Goal: Task Accomplishment & Management: Use online tool/utility

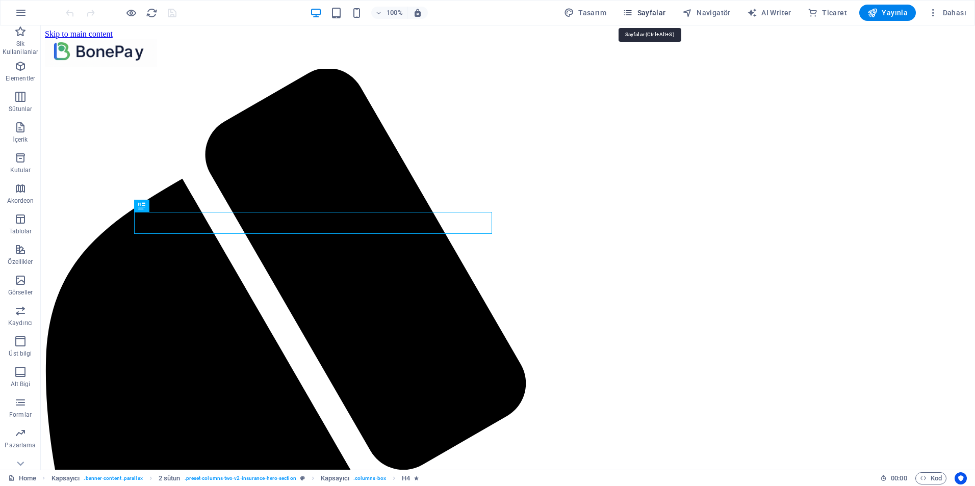
click at [643, 11] on span "Sayfalar" at bounding box center [643, 13] width 43 height 10
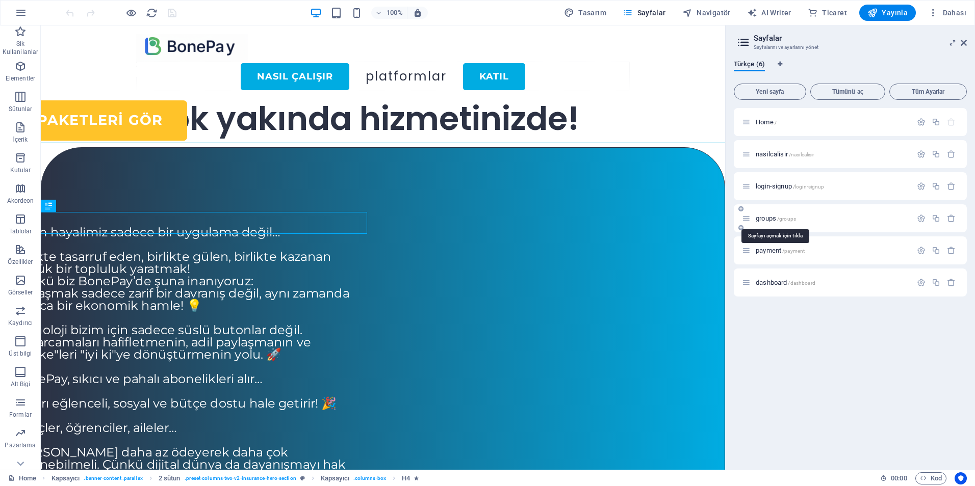
click at [766, 217] on span "groups /groups" at bounding box center [775, 219] width 40 height 8
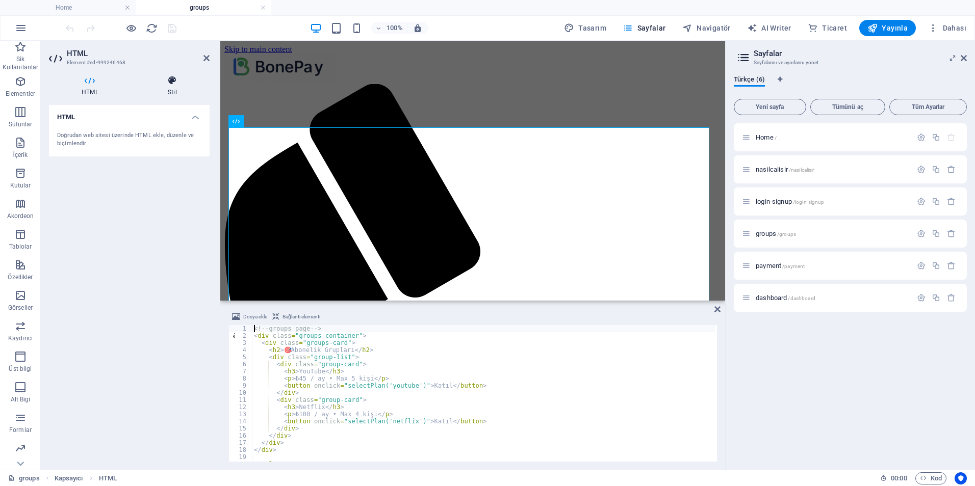
click at [173, 81] on icon at bounding box center [172, 80] width 74 height 10
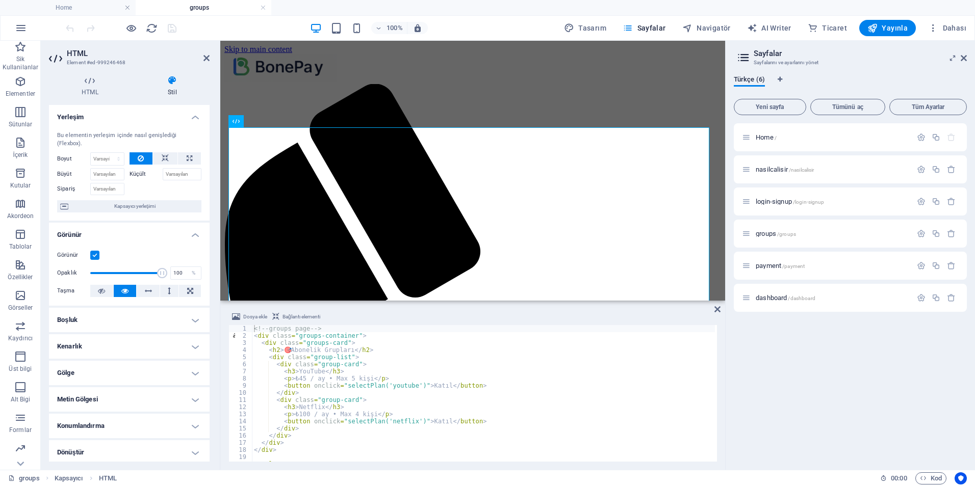
click at [118, 425] on h4 "Konumlandırma" at bounding box center [129, 426] width 161 height 24
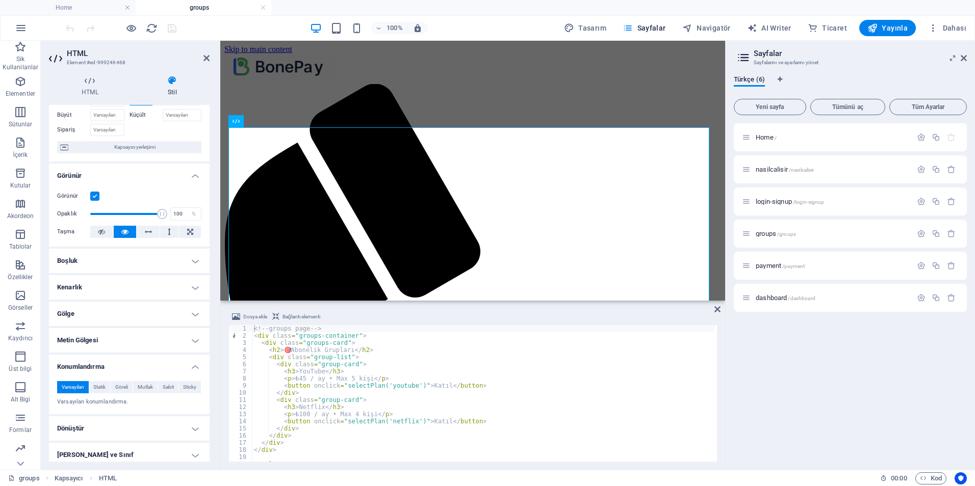
scroll to position [118, 0]
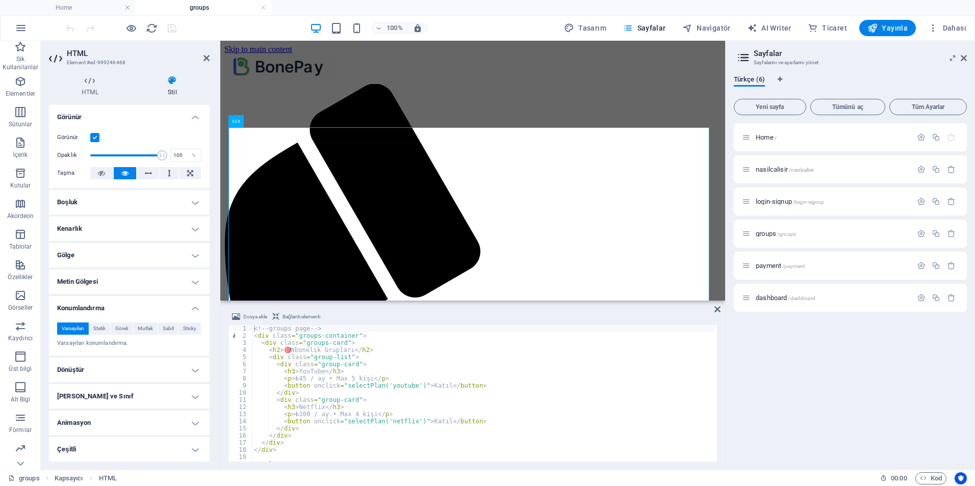
click at [109, 375] on h4 "Dönüştür" at bounding box center [129, 370] width 161 height 24
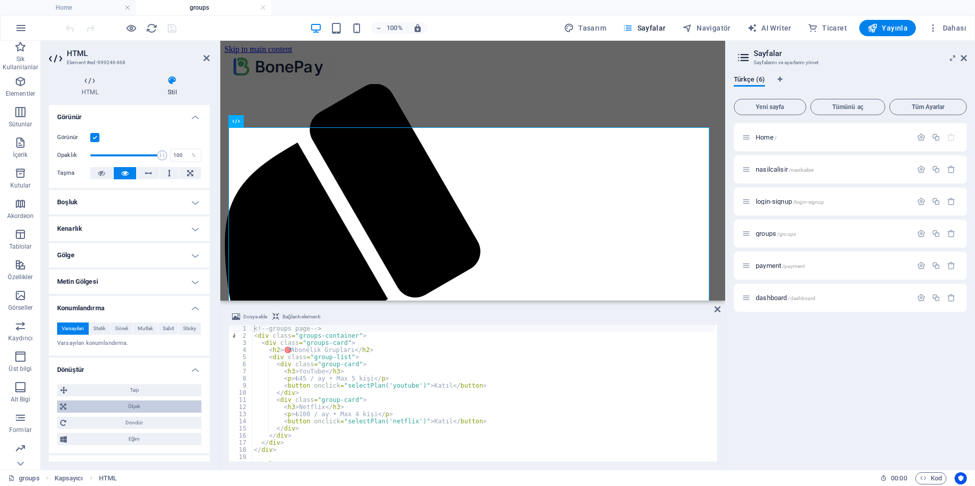
click at [142, 412] on span "Ölçek" at bounding box center [133, 407] width 129 height 12
click at [126, 430] on input "100" at bounding box center [148, 426] width 103 height 12
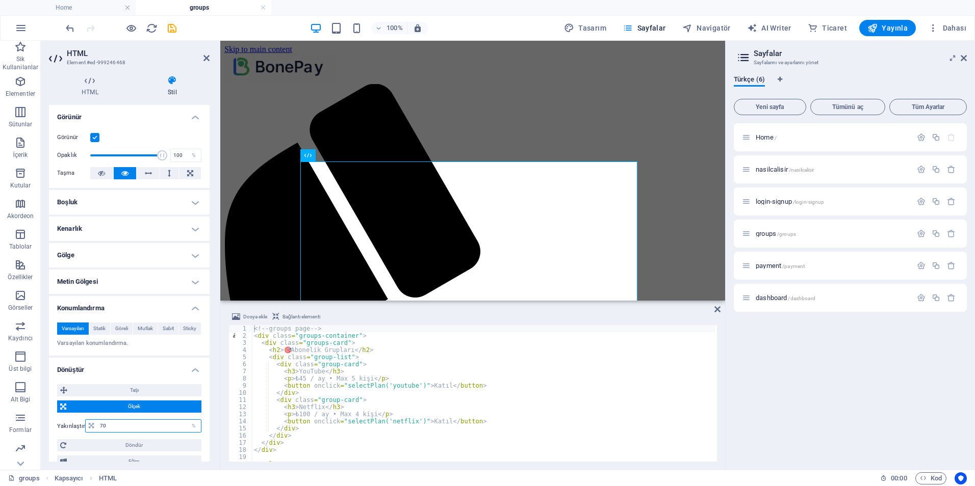
type input "7"
type input "100"
click at [126, 430] on input "100" at bounding box center [148, 426] width 103 height 12
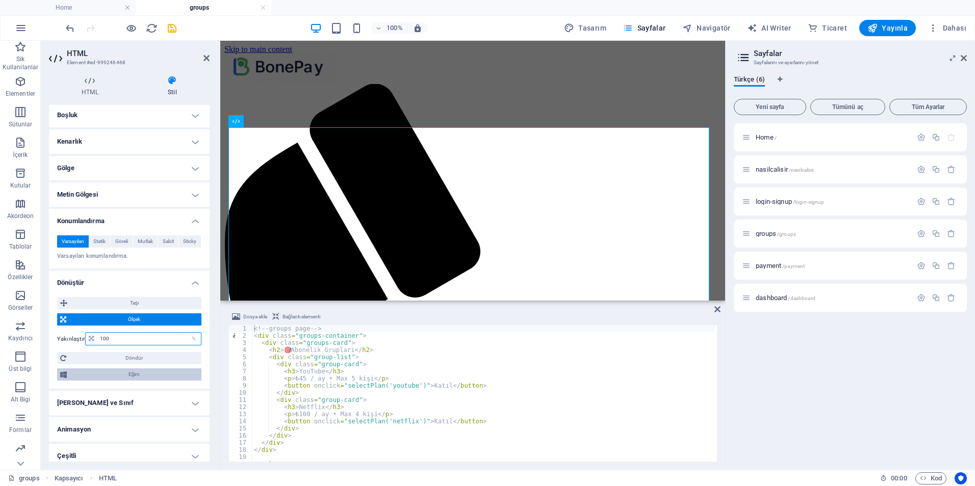
scroll to position [212, 0]
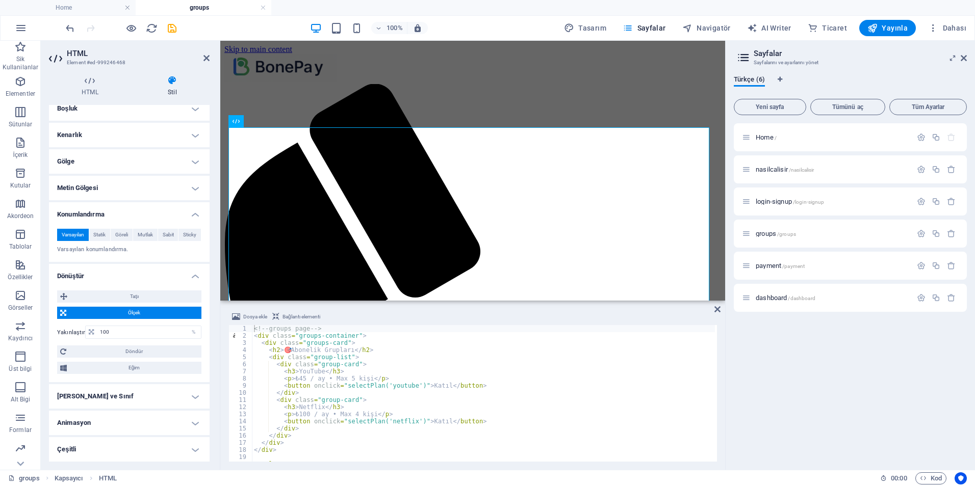
click at [202, 57] on h2 "HTML" at bounding box center [138, 53] width 143 height 9
drag, startPoint x: 207, startPoint y: 57, endPoint x: 161, endPoint y: 16, distance: 61.4
click at [207, 57] on icon at bounding box center [206, 58] width 6 height 8
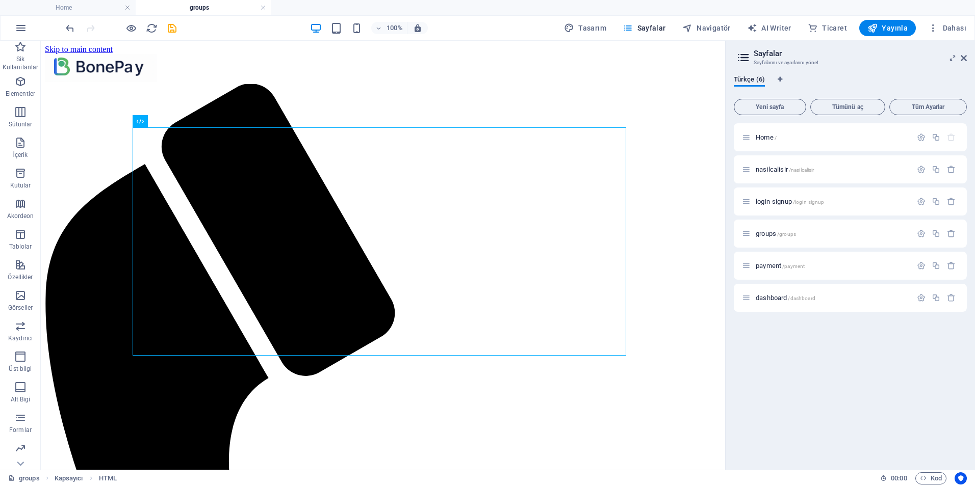
click at [873, 367] on div "Home / nasilcalisir /nasilcalisir login-signup /login-signup groups /groups pay…" at bounding box center [849, 292] width 233 height 338
click at [763, 136] on span "Home /" at bounding box center [765, 138] width 21 height 8
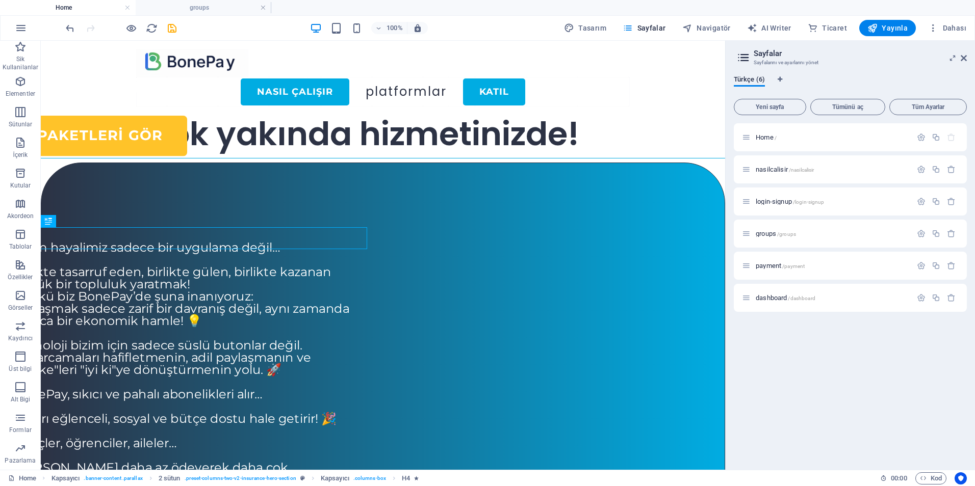
click at [811, 393] on div "Home / nasilcalisir /nasilcalisir login-signup /login-signup groups /groups pay…" at bounding box center [849, 292] width 233 height 338
click at [962, 60] on icon at bounding box center [963, 58] width 6 height 8
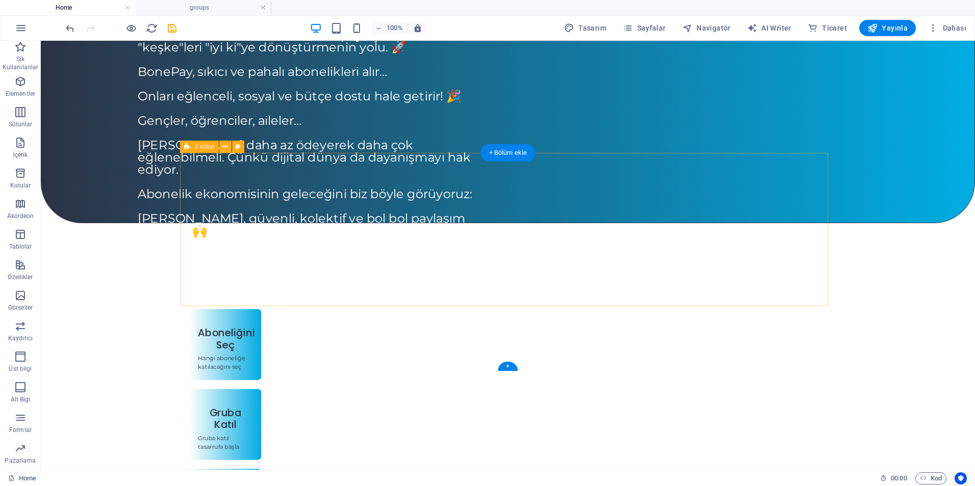
scroll to position [330, 0]
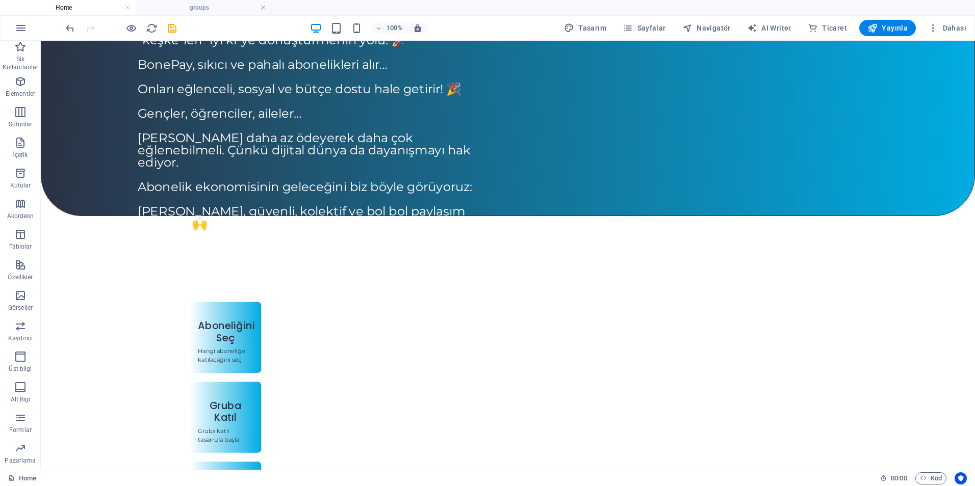
click at [877, 404] on div "Menu Nasıl Çalışır Platformlar KATIL Çok yakında hizmetinizde! Aboneliklerini P…" at bounding box center [508, 344] width 934 height 1266
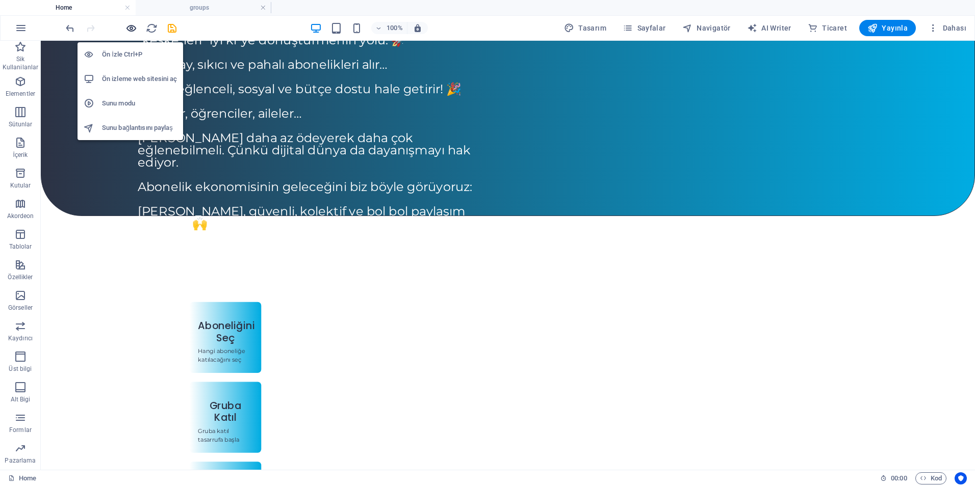
click at [133, 28] on icon "button" at bounding box center [131, 28] width 12 height 12
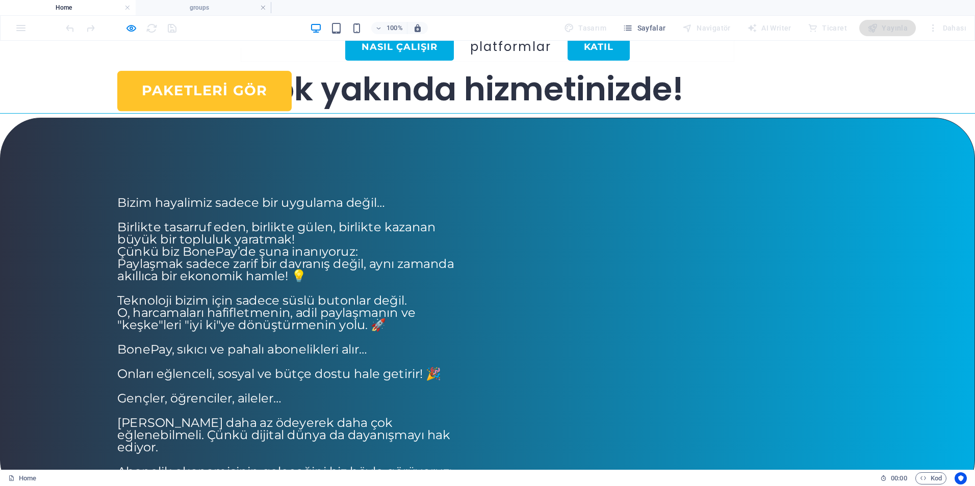
scroll to position [0, 0]
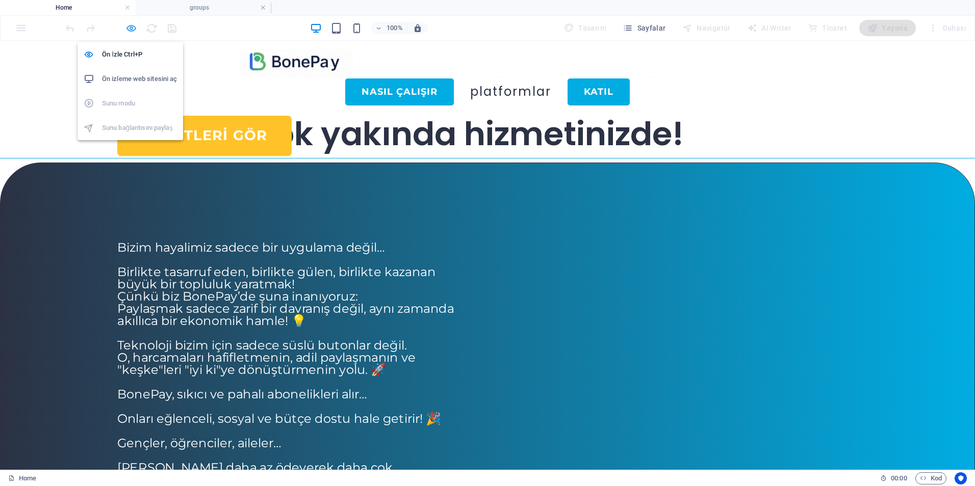
click at [131, 30] on icon "button" at bounding box center [131, 28] width 12 height 12
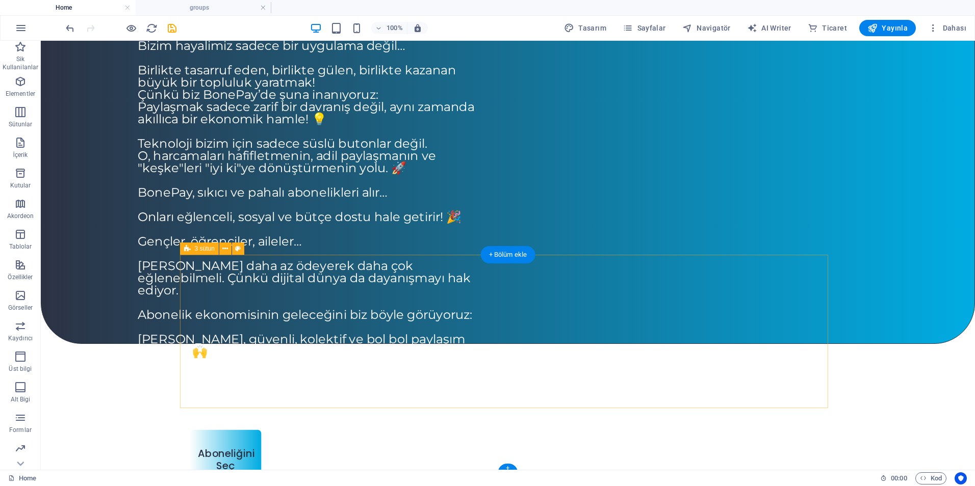
scroll to position [204, 0]
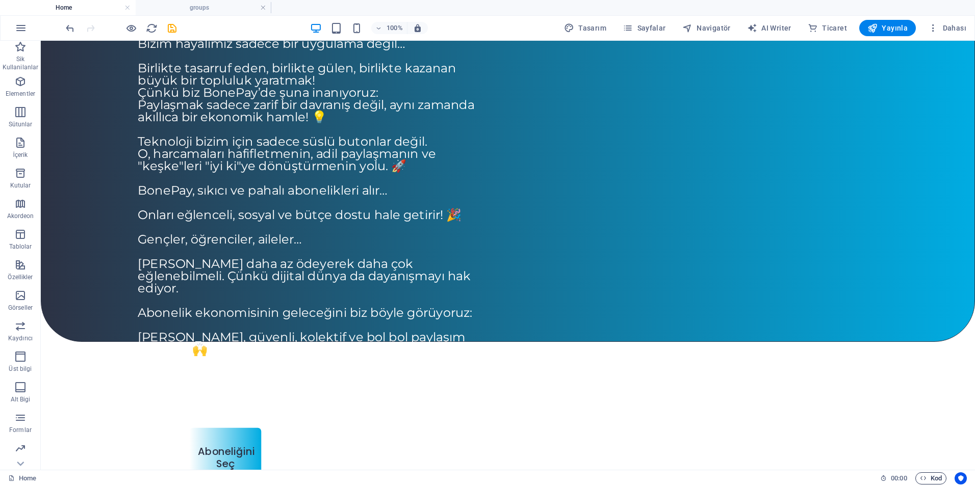
click at [927, 478] on span "Kod" at bounding box center [930, 478] width 22 height 12
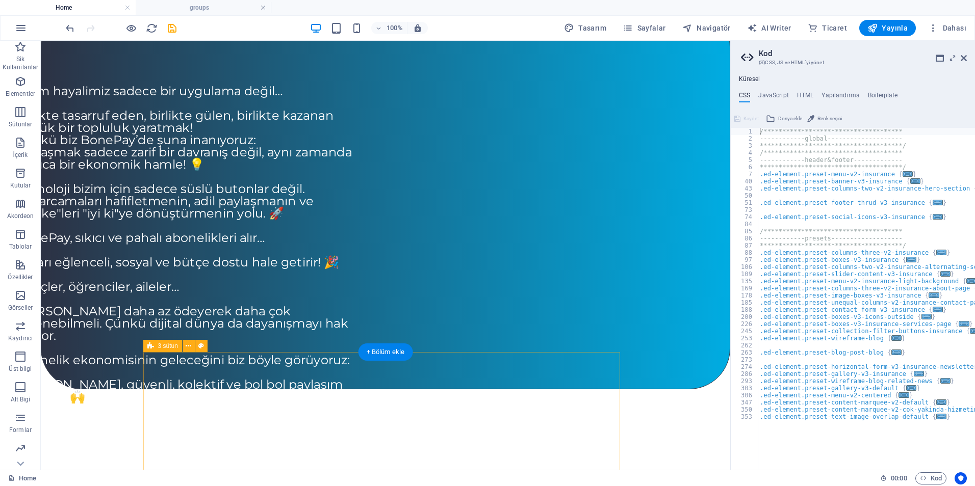
scroll to position [0, 0]
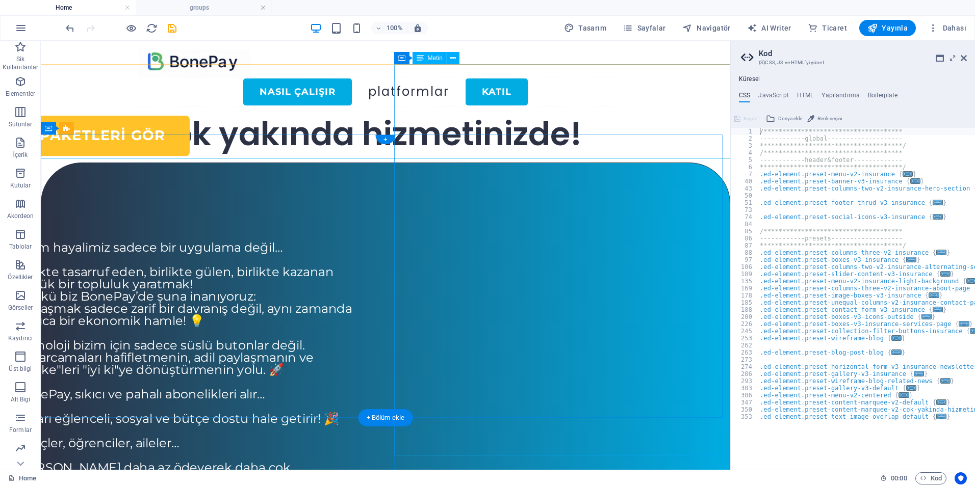
click at [373, 236] on div "Bizim hayalimiz sadece bir uygulama değil… Birlikte tasarruf eden, birlikte gül…" at bounding box center [194, 401] width 358 height 416
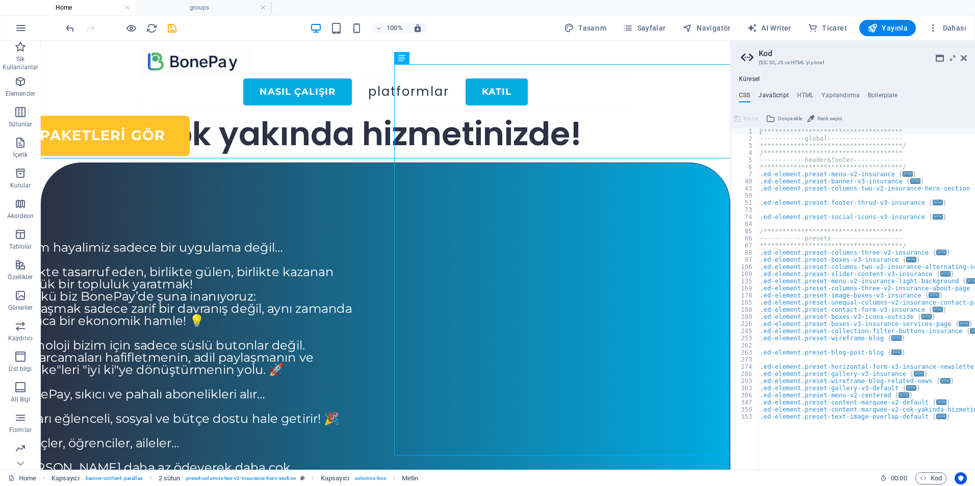
click at [775, 95] on h4 "JavaScript" at bounding box center [773, 97] width 30 height 11
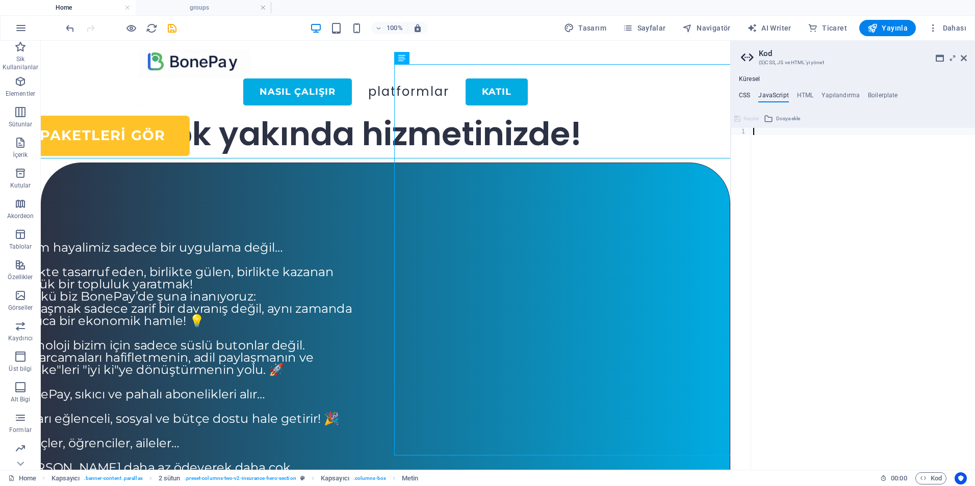
click at [745, 95] on h4 "CSS" at bounding box center [744, 97] width 11 height 11
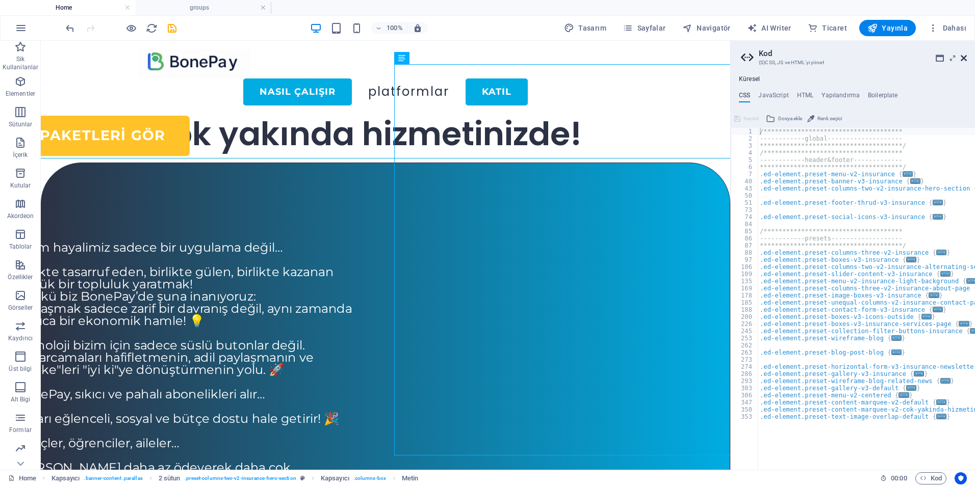
click at [961, 60] on icon at bounding box center [963, 58] width 6 height 8
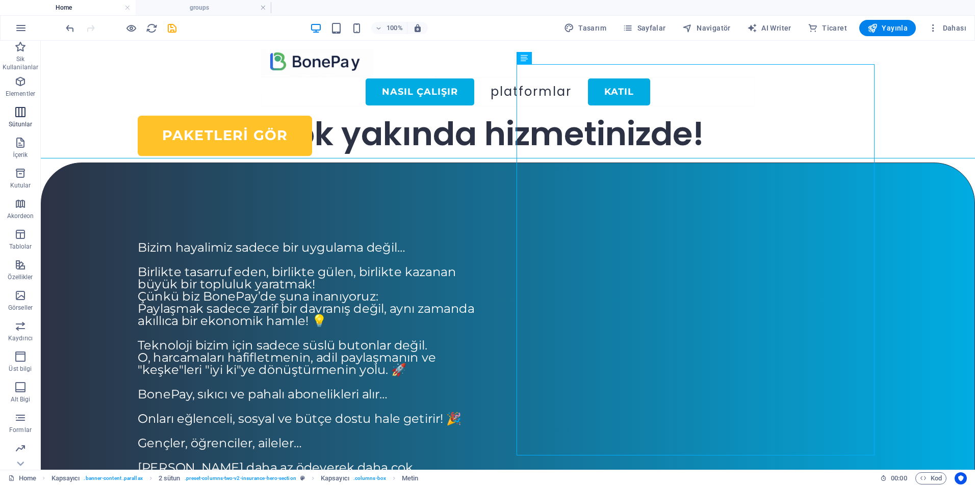
click at [22, 119] on span "Sütunlar" at bounding box center [20, 118] width 41 height 24
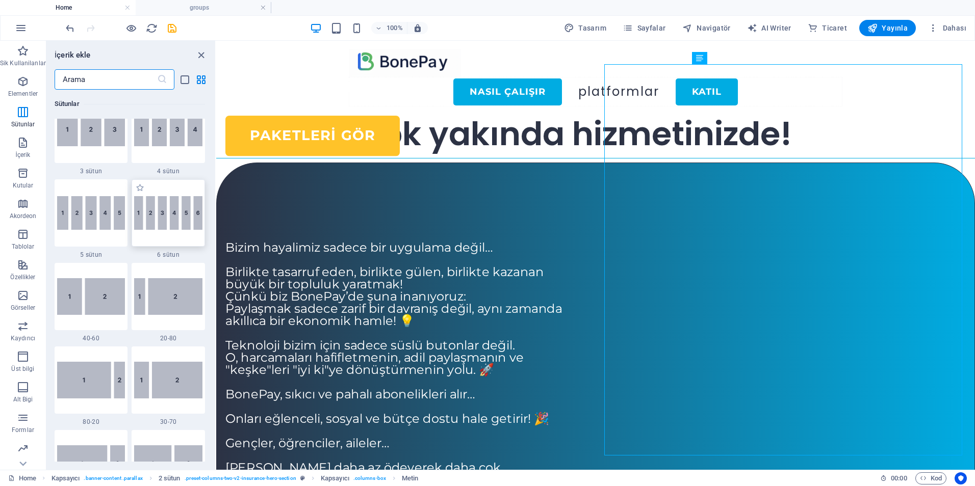
scroll to position [607, 0]
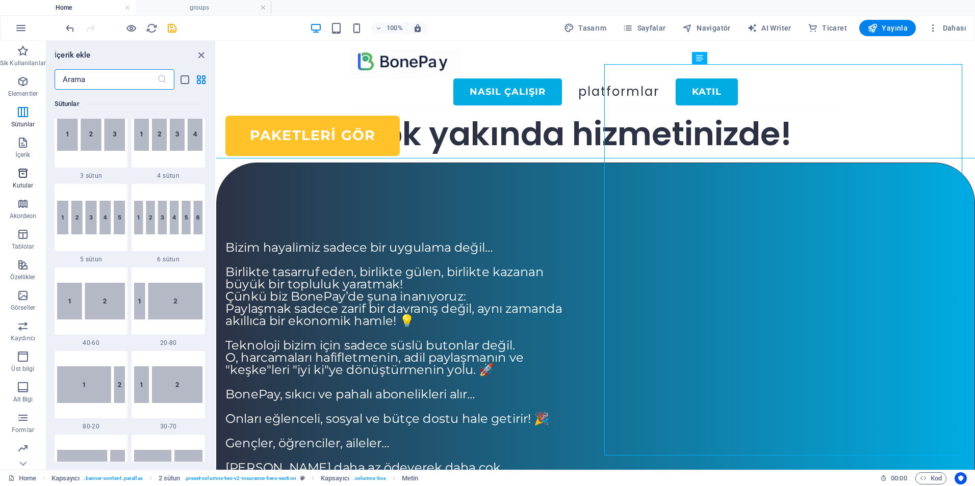
click at [19, 177] on icon "button" at bounding box center [23, 173] width 12 height 12
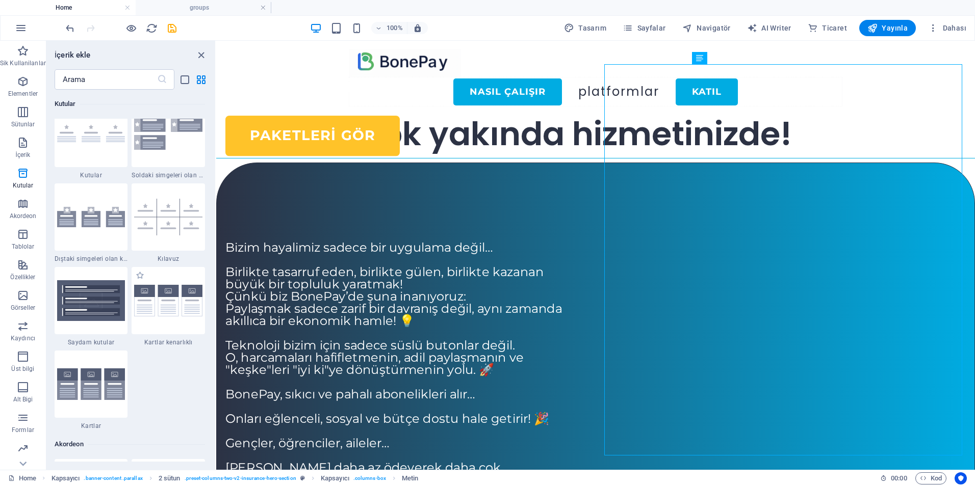
scroll to position [2913, 0]
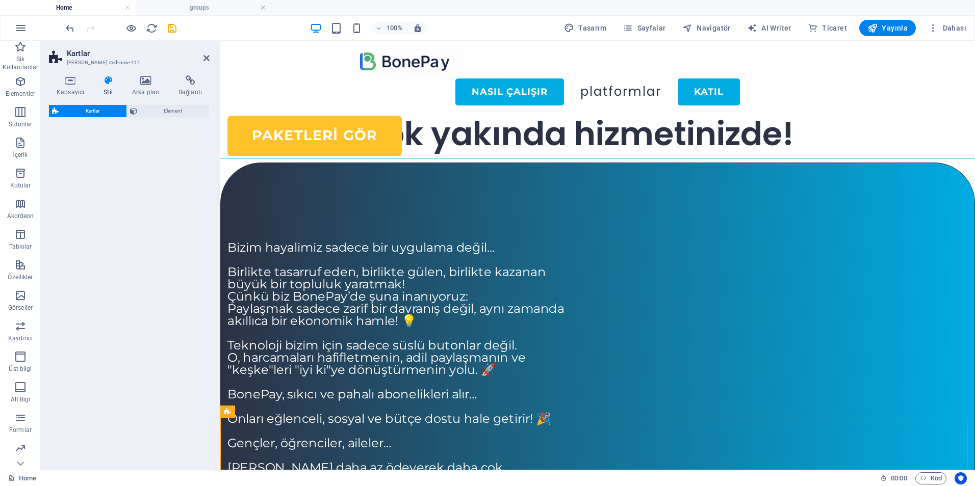
select select "rem"
select select "preset-image-boxes-v3-border"
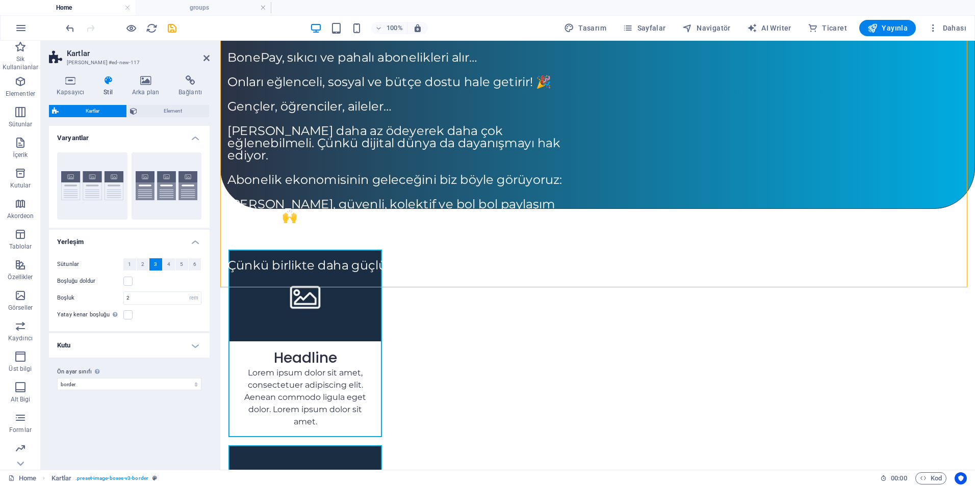
scroll to position [204, 0]
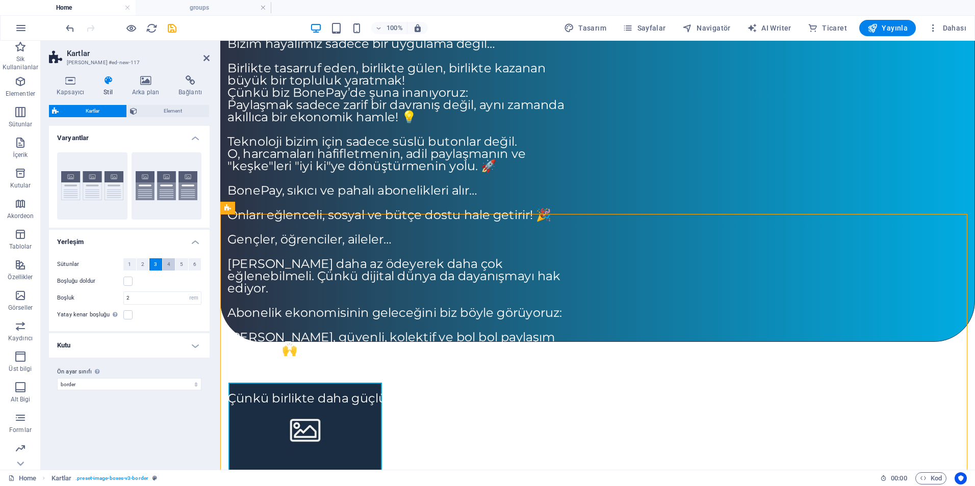
click at [171, 262] on button "4" at bounding box center [169, 264] width 13 height 12
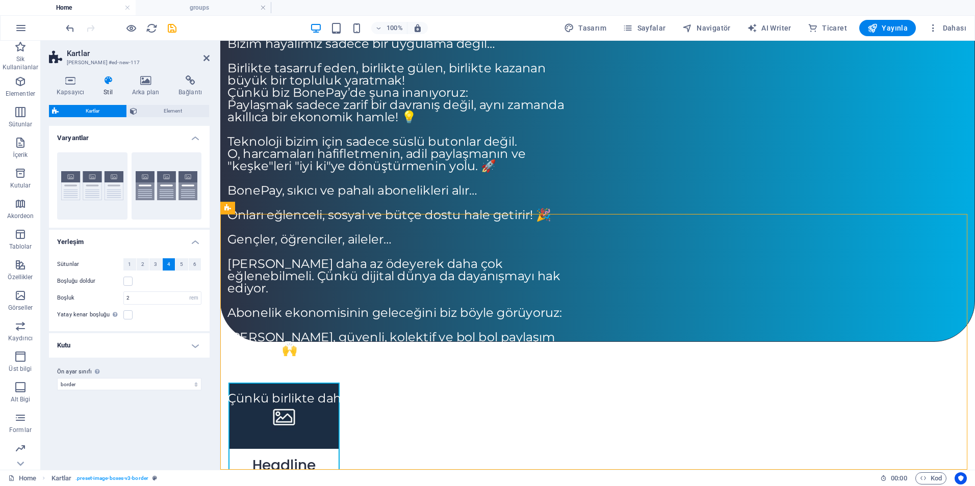
click at [197, 345] on h4 "Kutu" at bounding box center [129, 345] width 161 height 24
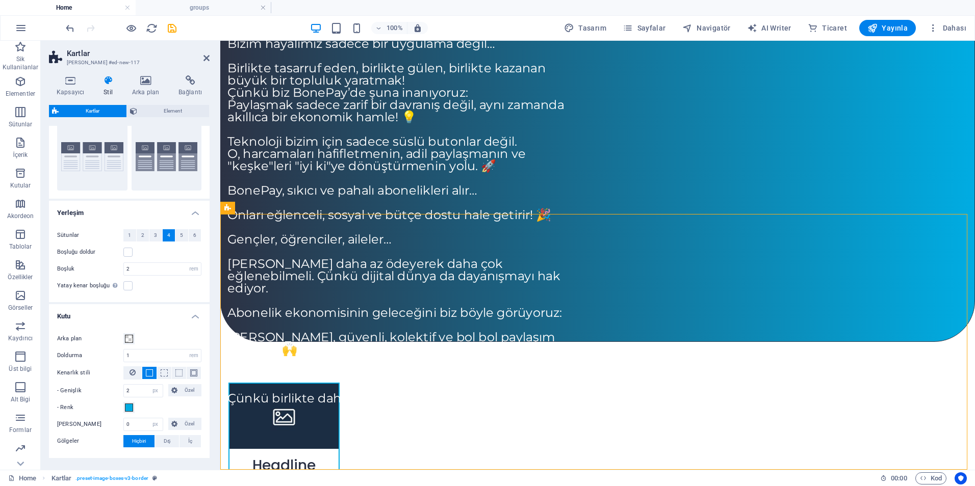
scroll to position [0, 0]
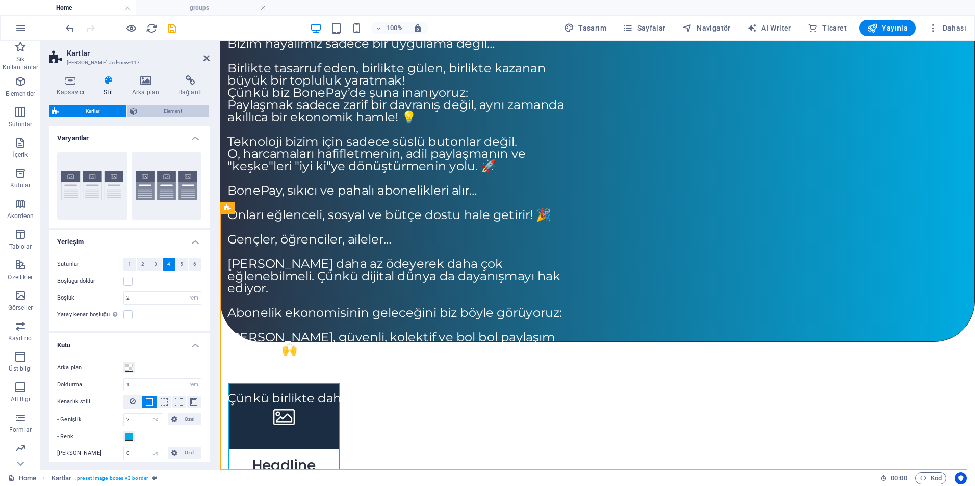
click at [179, 111] on span "Element" at bounding box center [173, 111] width 66 height 12
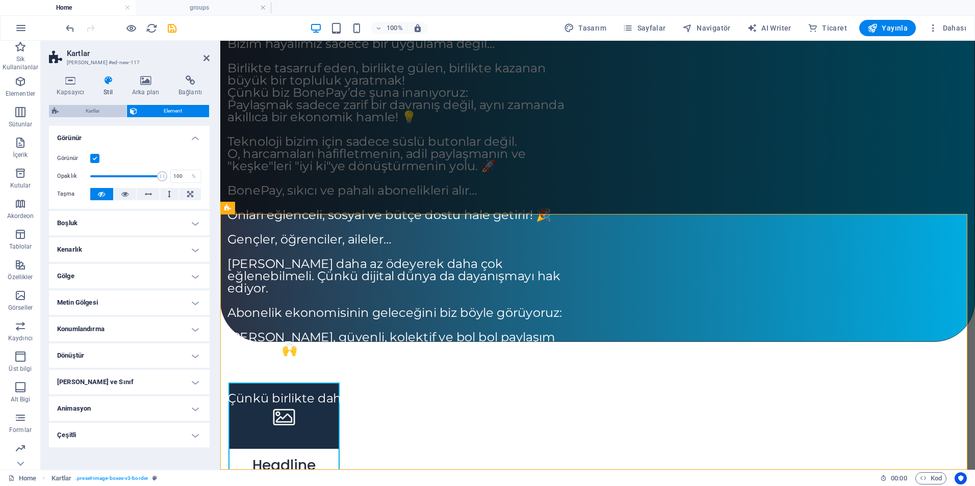
click at [89, 112] on span "Kartlar" at bounding box center [93, 111] width 62 height 12
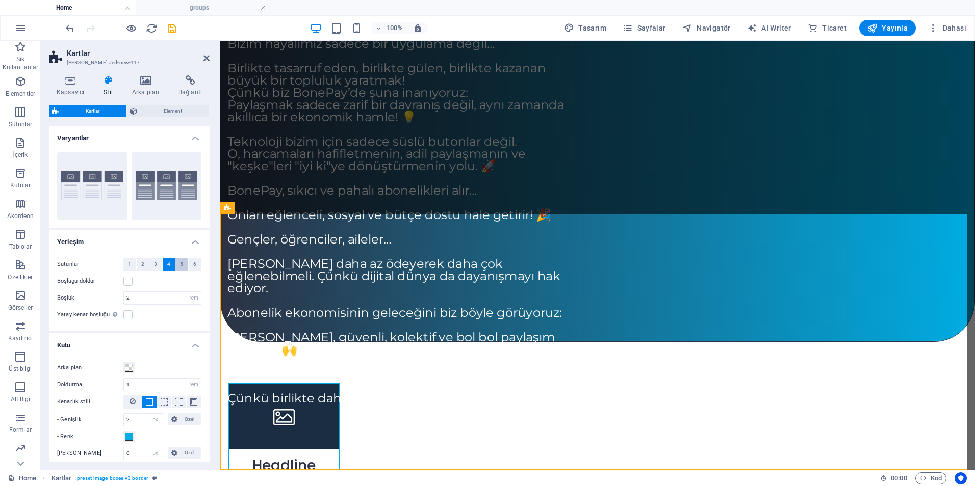
click at [180, 264] on span "5" at bounding box center [181, 264] width 3 height 12
click at [338, 384] on figure at bounding box center [283, 417] width 109 height 66
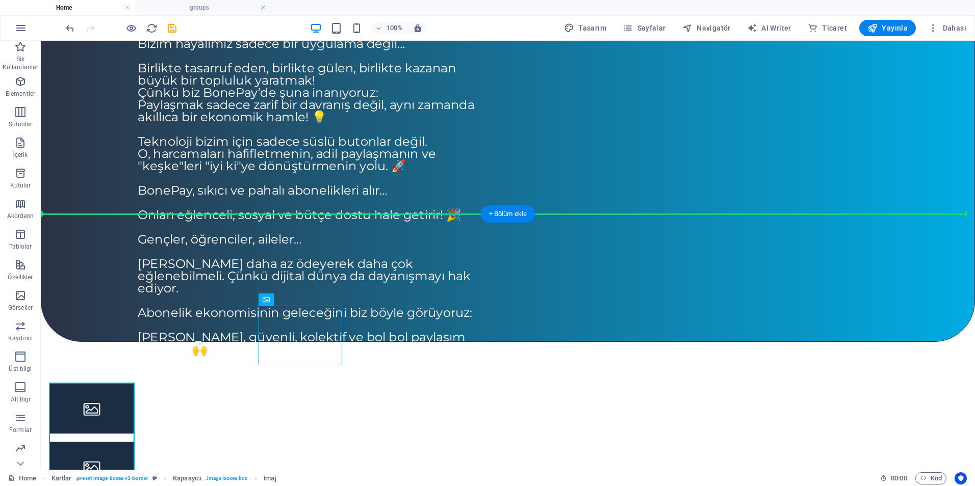
drag, startPoint x: 207, startPoint y: 321, endPoint x: 583, endPoint y: 295, distance: 377.0
drag, startPoint x: 324, startPoint y: 328, endPoint x: 571, endPoint y: 326, distance: 247.2
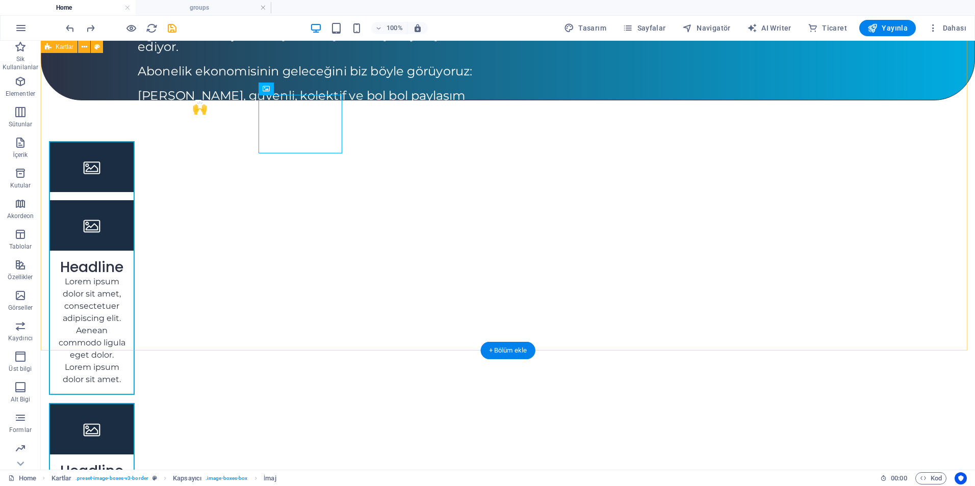
scroll to position [306, 0]
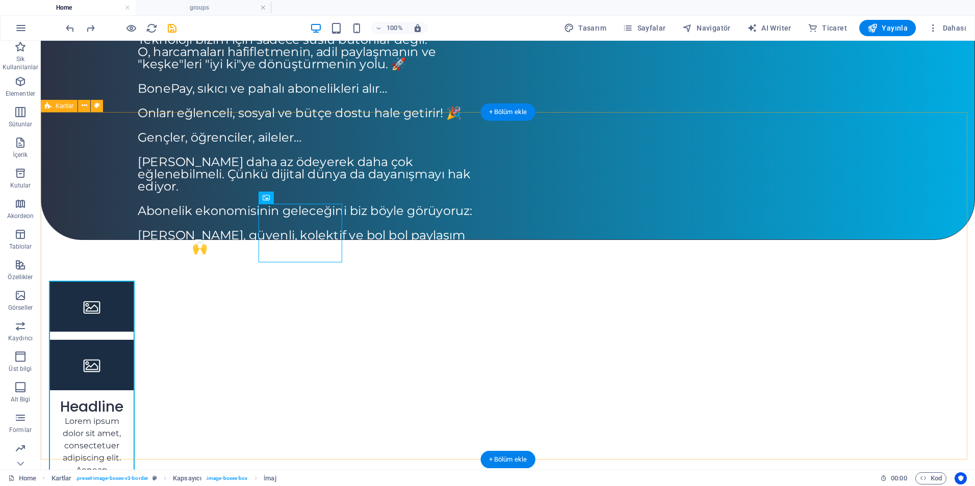
click at [134, 282] on figure at bounding box center [92, 307] width 84 height 50
click at [134, 332] on figure at bounding box center [92, 361] width 84 height 59
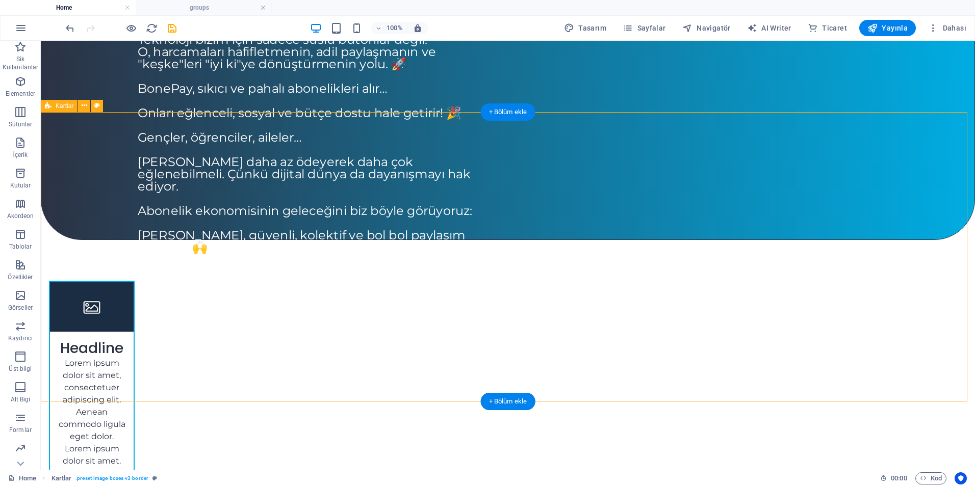
drag, startPoint x: 236, startPoint y: 149, endPoint x: 247, endPoint y: 252, distance: 103.5
drag, startPoint x: 570, startPoint y: 151, endPoint x: 565, endPoint y: 321, distance: 169.3
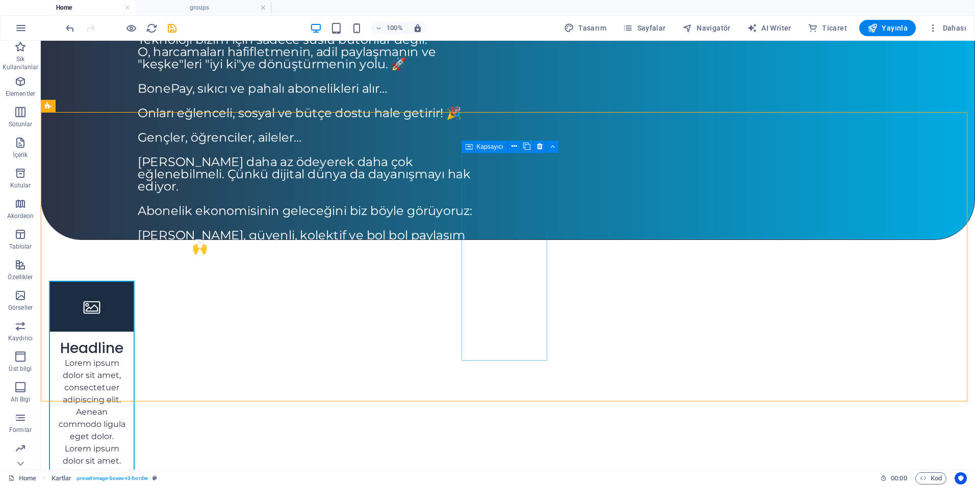
click at [466, 146] on icon at bounding box center [468, 147] width 7 height 12
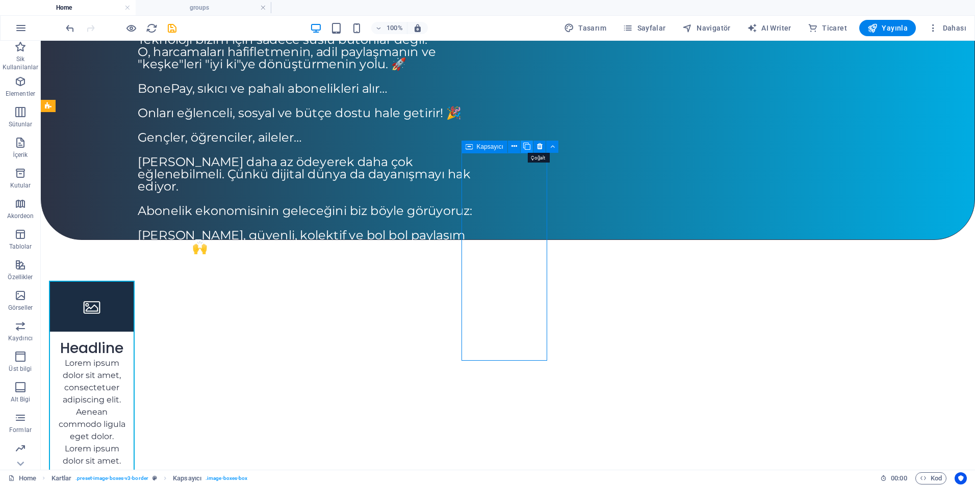
click at [525, 145] on icon at bounding box center [526, 146] width 7 height 11
click at [629, 145] on icon at bounding box center [628, 146] width 7 height 11
click at [293, 148] on span "Kapsayıcı" at bounding box center [286, 147] width 27 height 6
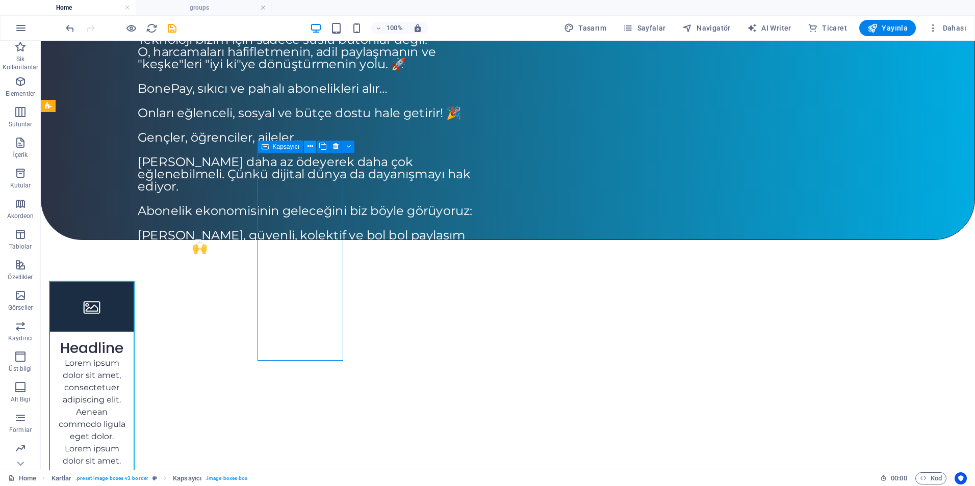
click at [307, 146] on icon at bounding box center [310, 146] width 6 height 11
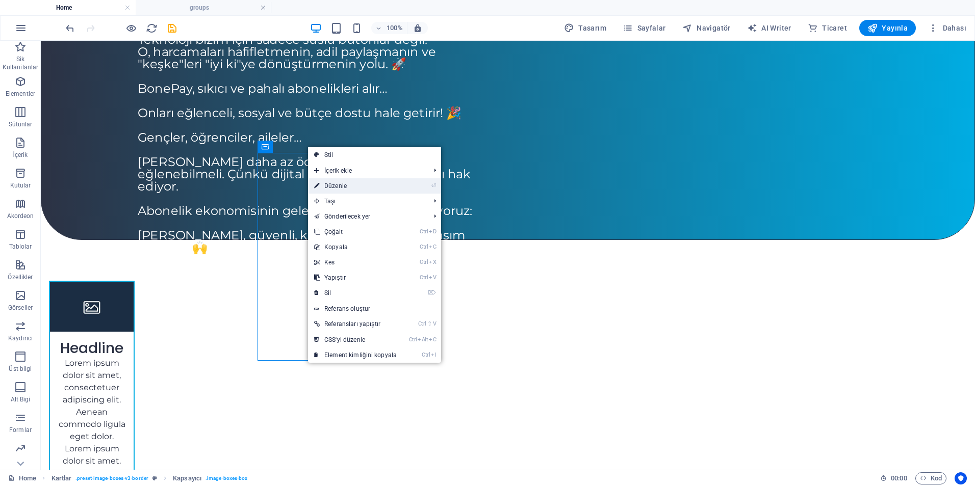
click at [331, 186] on link "⏎ Düzenle" at bounding box center [355, 185] width 95 height 15
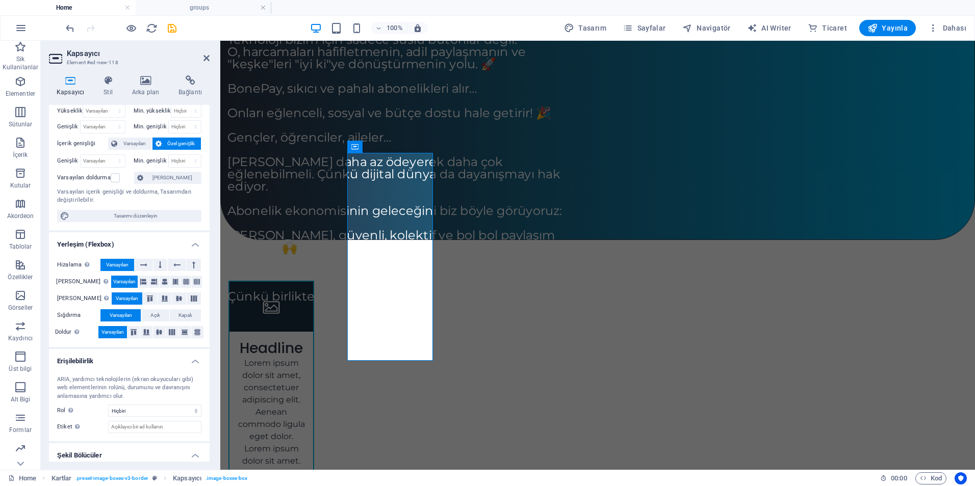
scroll to position [0, 0]
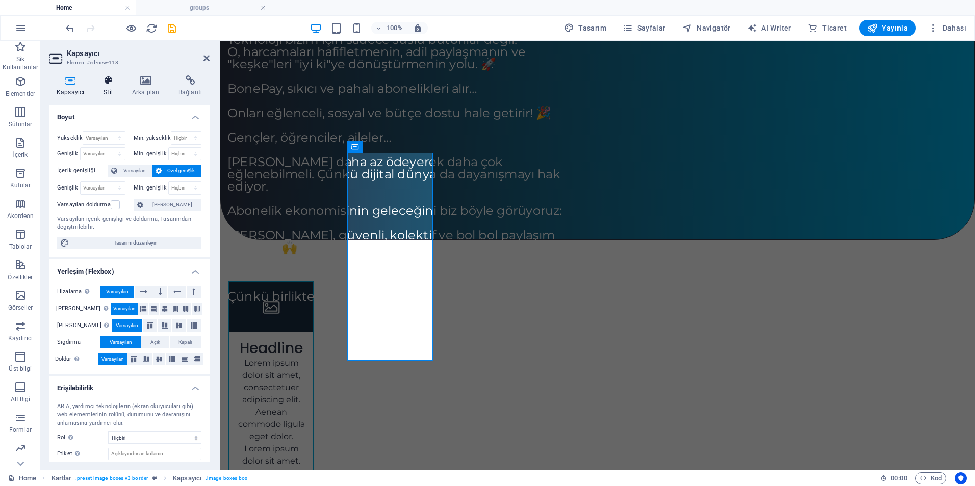
click at [114, 83] on icon at bounding box center [108, 80] width 24 height 10
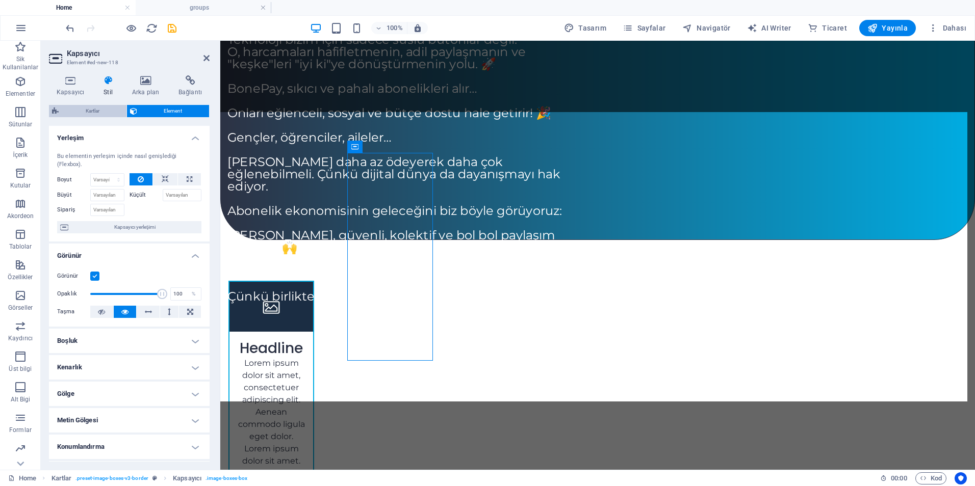
click at [98, 110] on span "Kartlar" at bounding box center [93, 111] width 62 height 12
select select "rem"
select select "px"
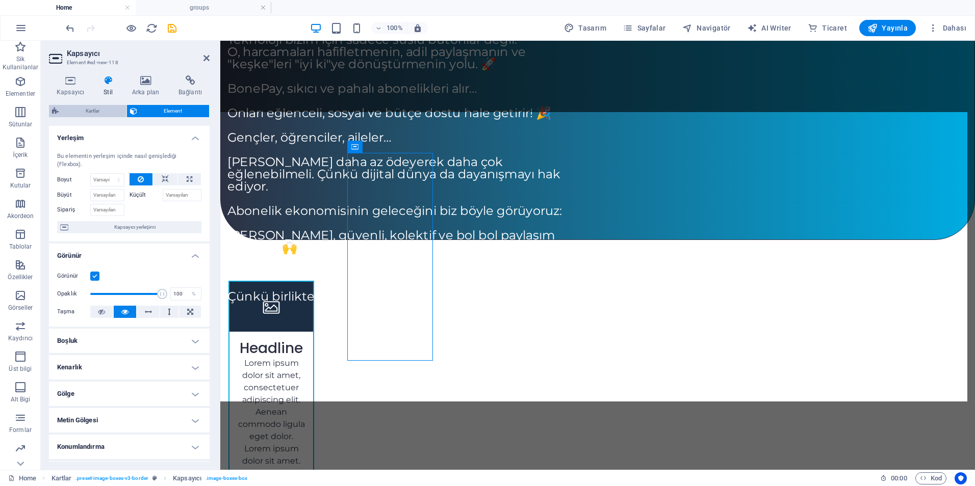
select select "preset-image-boxes-v3-border"
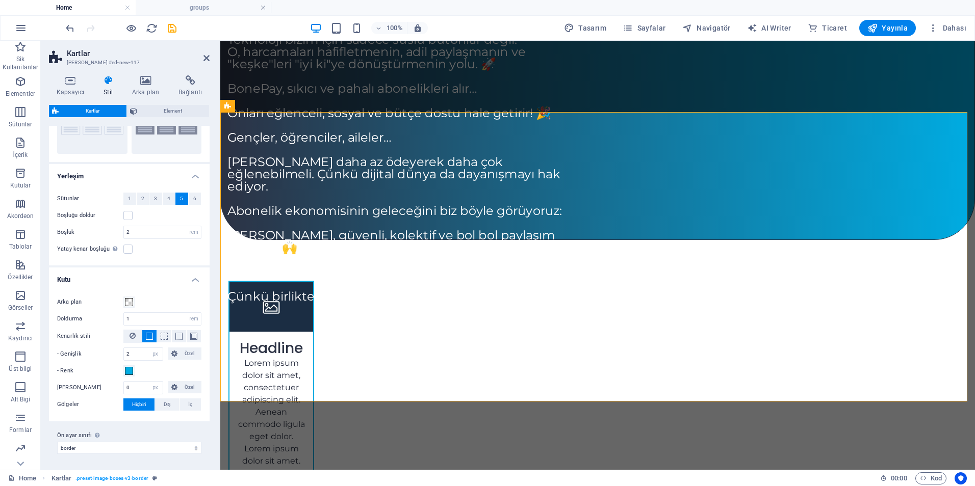
scroll to position [66, 0]
click at [126, 348] on input "2" at bounding box center [143, 354] width 39 height 12
click at [133, 351] on input "2" at bounding box center [143, 354] width 39 height 12
click at [152, 370] on div "- Renk" at bounding box center [129, 370] width 144 height 12
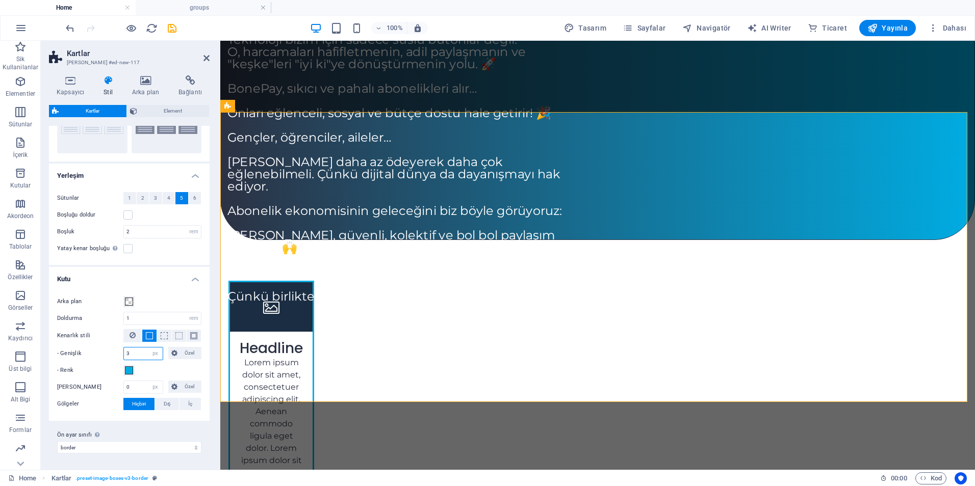
click at [133, 356] on input "3" at bounding box center [143, 354] width 39 height 12
type input "5"
click at [165, 368] on div "- Renk" at bounding box center [129, 370] width 144 height 12
click at [133, 387] on input "0" at bounding box center [143, 387] width 39 height 12
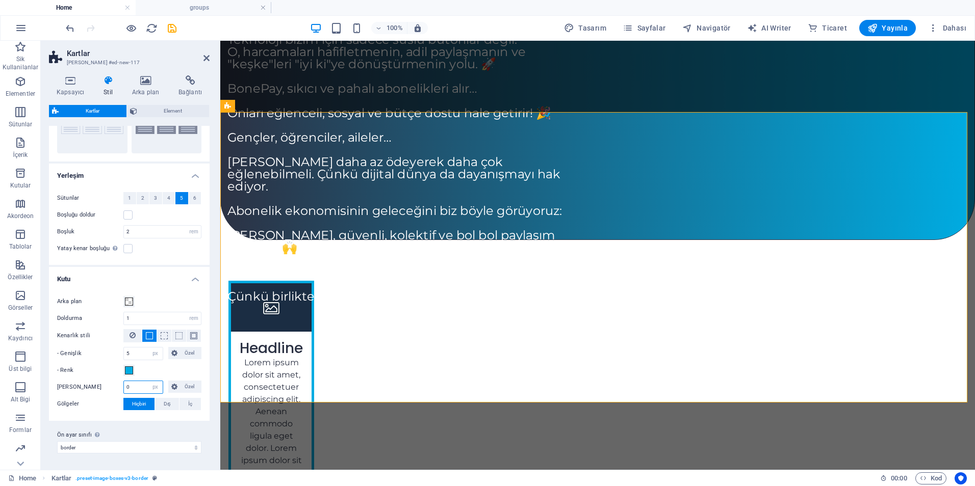
click at [133, 387] on input "0" at bounding box center [143, 387] width 39 height 12
type input "2"
click at [138, 353] on input "5" at bounding box center [143, 354] width 39 height 12
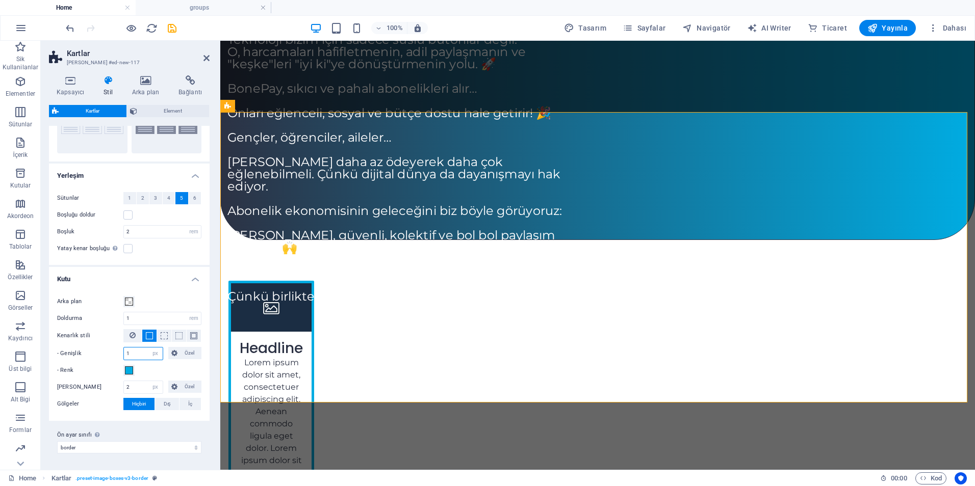
type input "1"
click at [144, 373] on div "- Renk" at bounding box center [129, 370] width 144 height 12
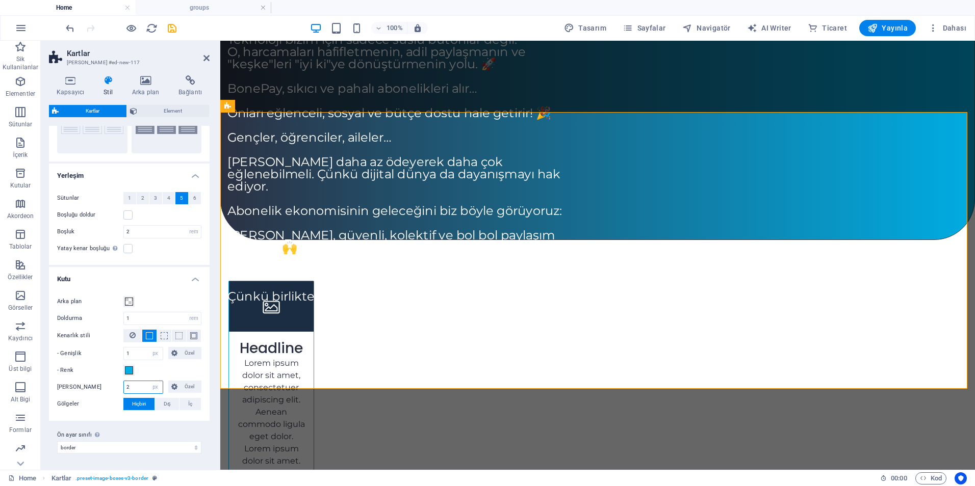
click at [137, 388] on input "2" at bounding box center [143, 387] width 39 height 12
click at [150, 365] on div "- Renk" at bounding box center [129, 370] width 144 height 12
click at [140, 388] on input "10" at bounding box center [143, 387] width 39 height 12
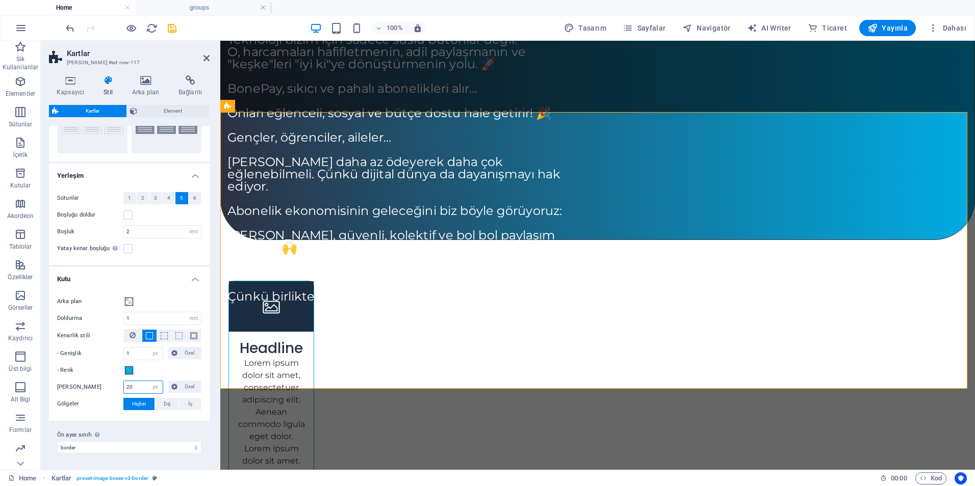
type input "20"
click at [161, 422] on div "Ön [PERSON_NAME] sınıfı Yukarıda seçilen varyant ve ayarlar, bu ön [PERSON_NAME…" at bounding box center [129, 441] width 161 height 41
click at [313, 281] on figure at bounding box center [271, 306] width 85 height 51
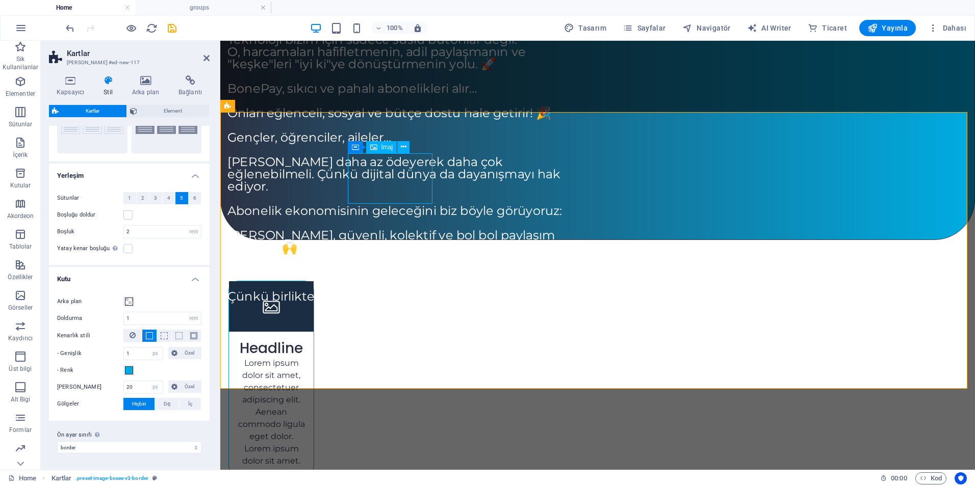
select select "%"
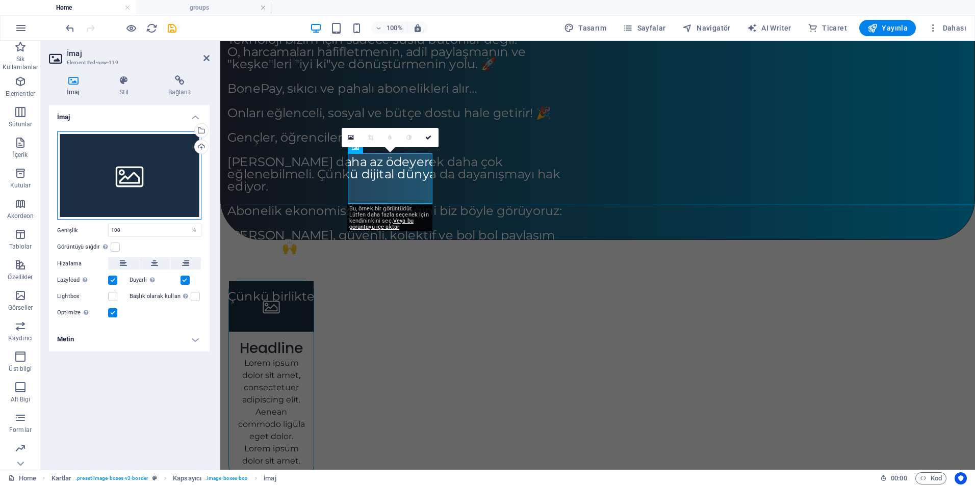
click at [117, 174] on div "Dosyaları buraya sürükleyin, dosyaları seçmek için tıklayın veya Dosyalardan ya…" at bounding box center [129, 175] width 144 height 89
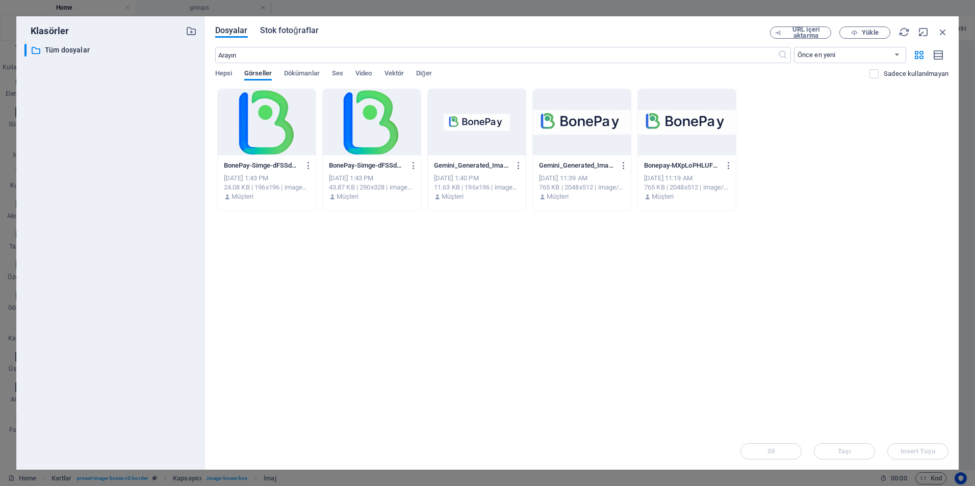
click at [277, 27] on span "Stok fotoğraflar" at bounding box center [289, 30] width 59 height 12
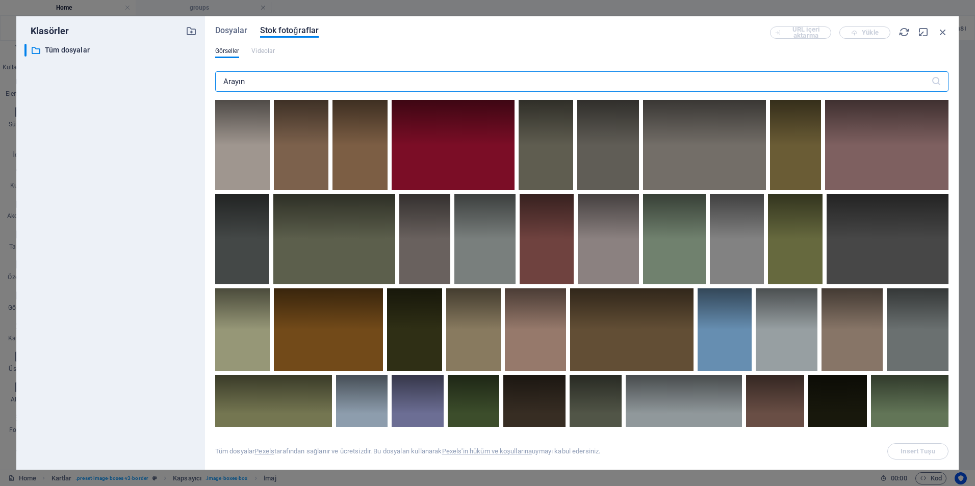
click at [293, 84] on input "text" at bounding box center [573, 81] width 716 height 20
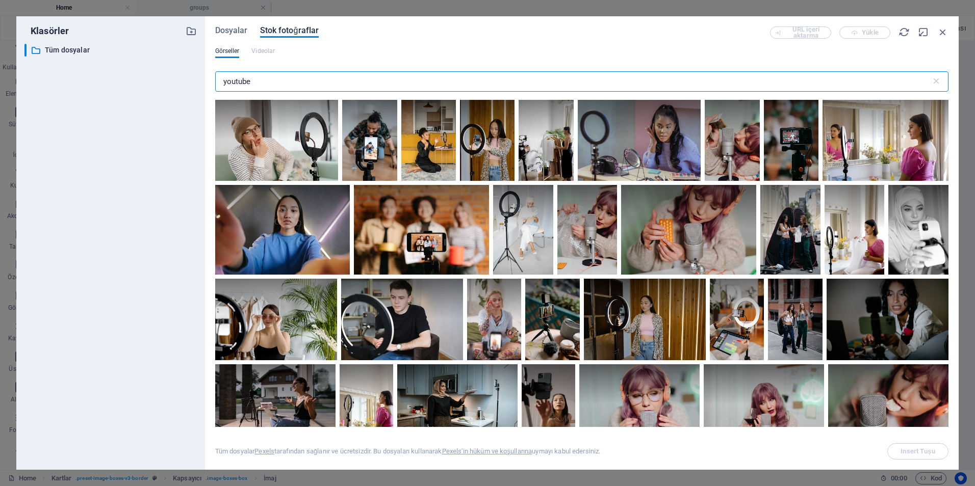
scroll to position [3262, 0]
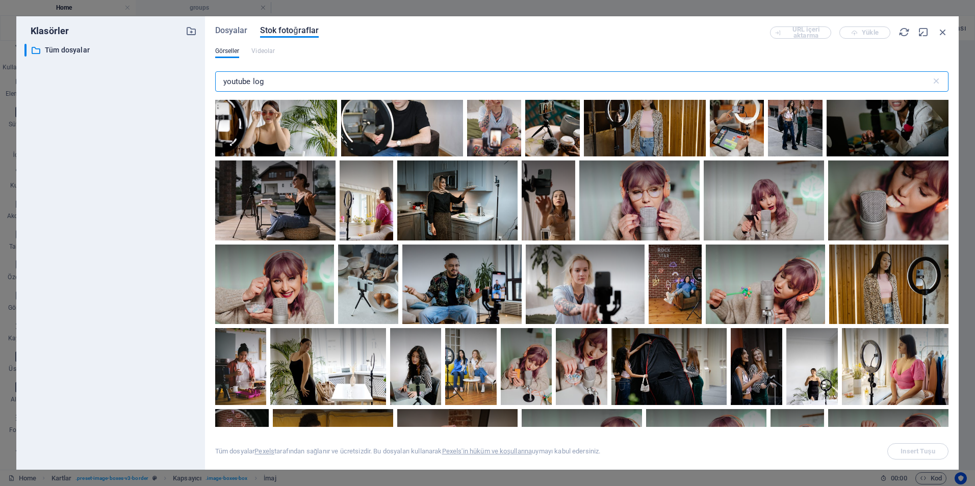
type input "youtube logo"
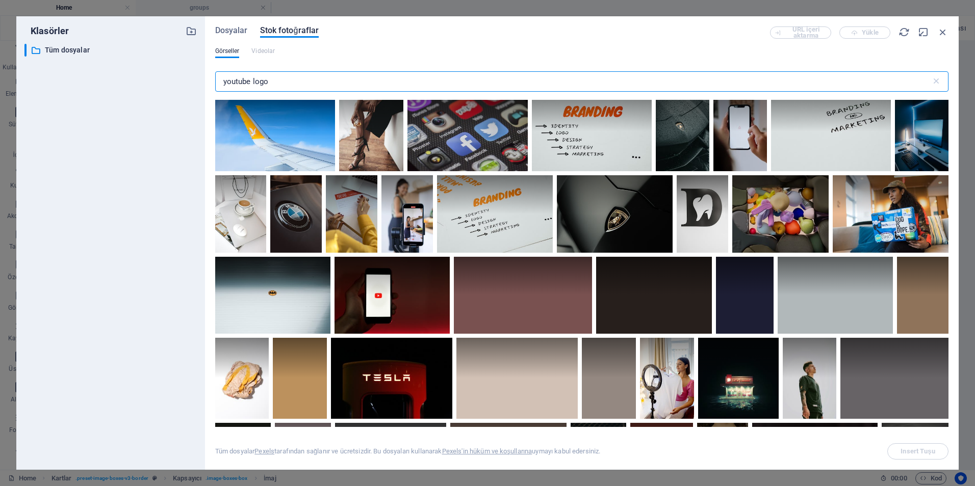
scroll to position [204, 0]
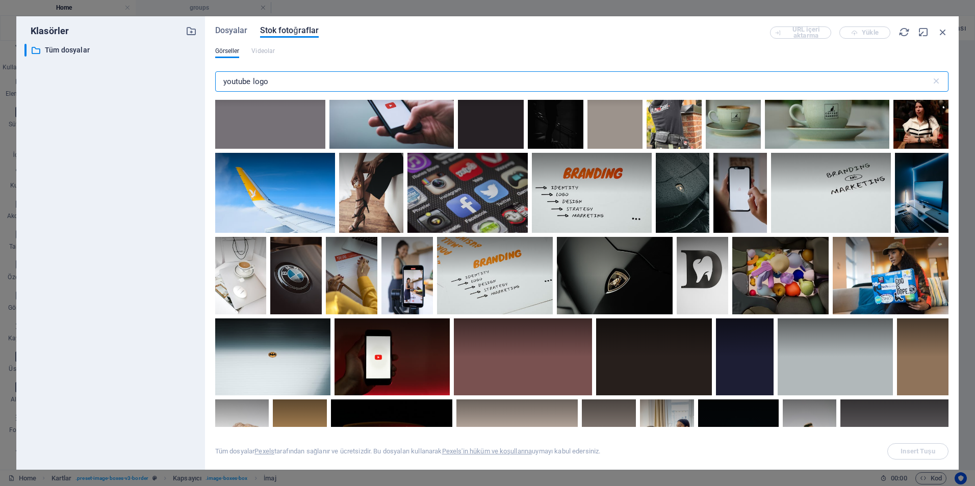
click at [285, 82] on input "youtube logo" at bounding box center [573, 81] width 716 height 20
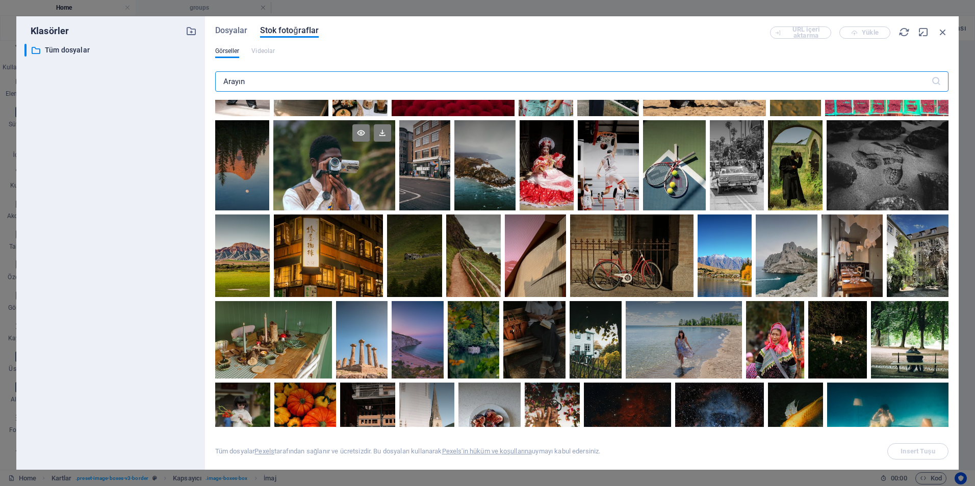
scroll to position [0, 0]
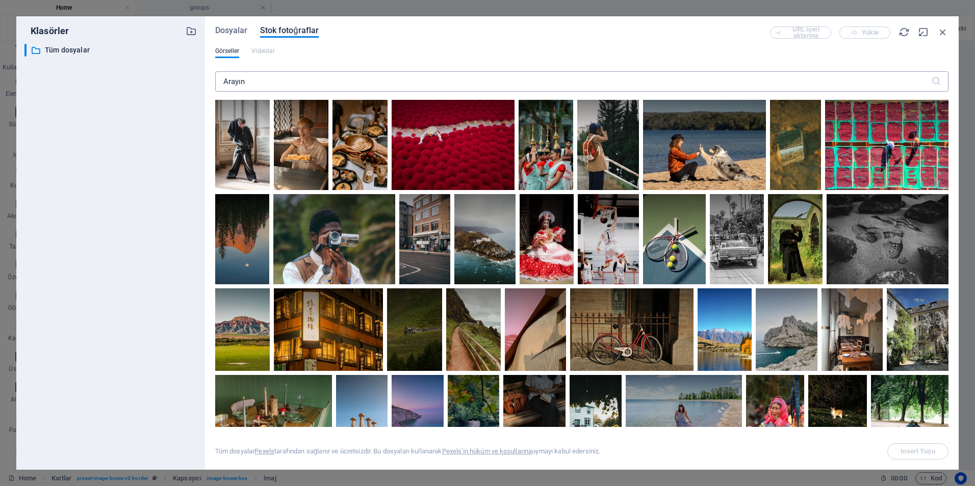
click at [253, 83] on input "text" at bounding box center [573, 81] width 716 height 20
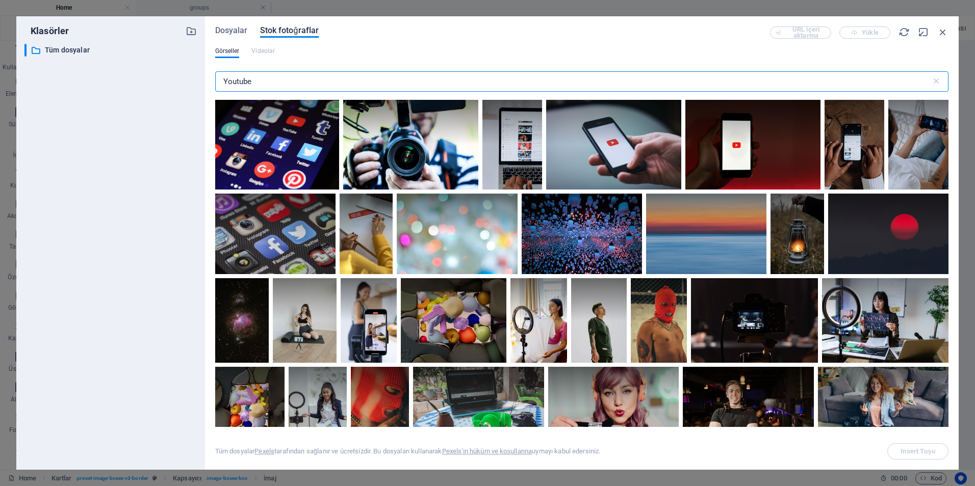
type input "Youtube"
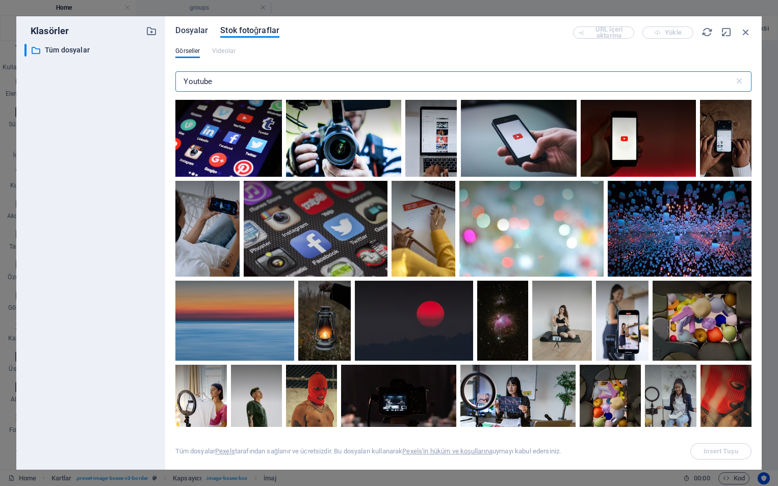
click at [186, 27] on span "Dosyalar" at bounding box center [191, 30] width 33 height 12
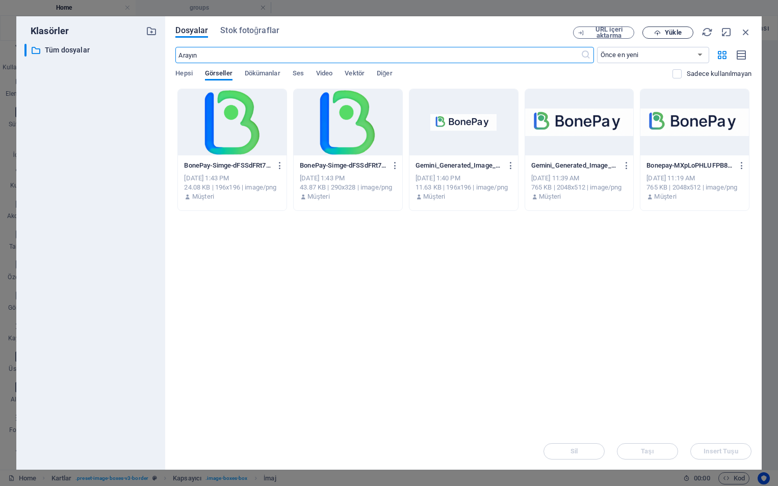
click at [670, 31] on span "Yükle" at bounding box center [673, 33] width 16 height 6
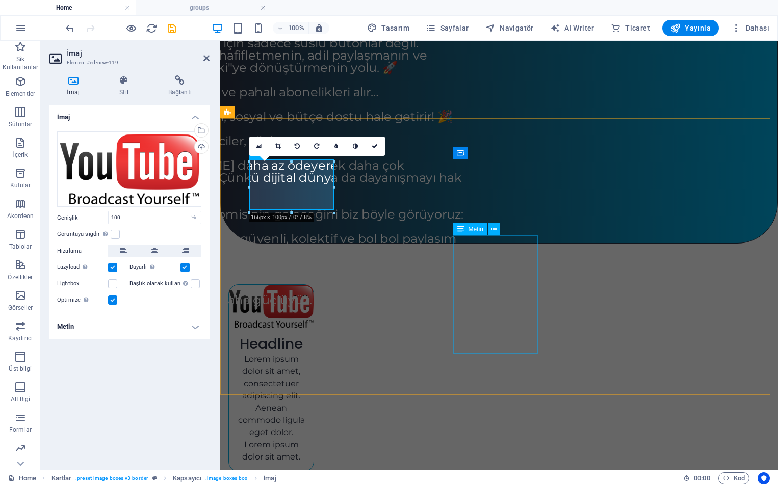
scroll to position [301, 0]
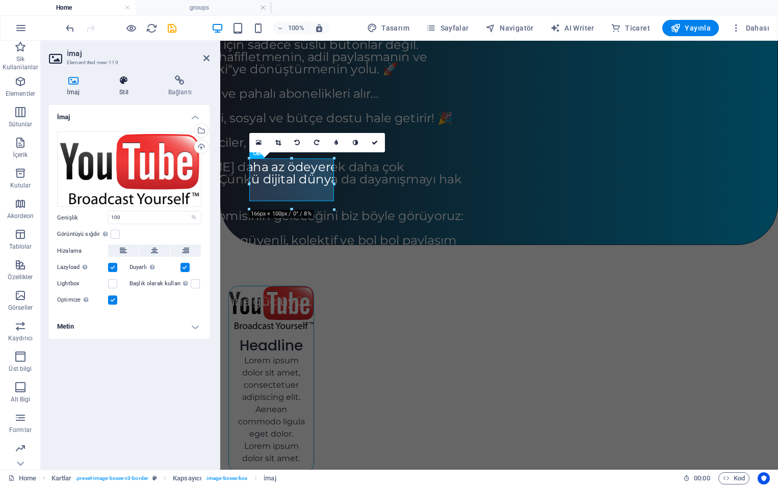
click at [126, 87] on h4 "Stil" at bounding box center [125, 85] width 49 height 21
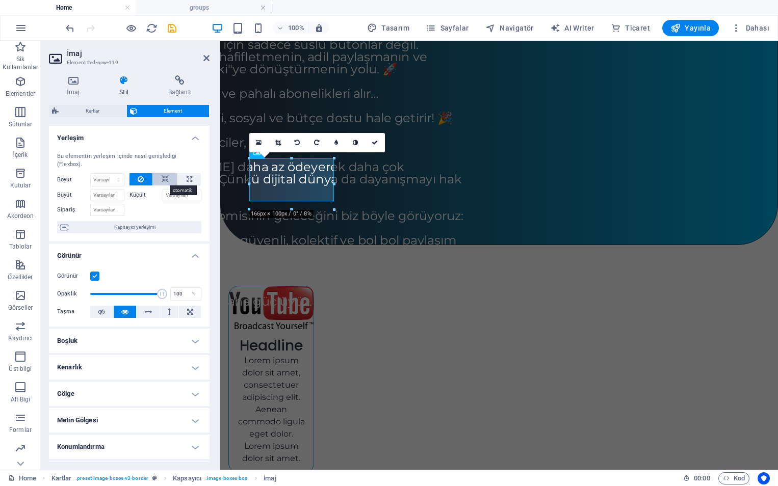
click at [167, 178] on icon at bounding box center [165, 179] width 7 height 12
click at [141, 180] on icon at bounding box center [141, 179] width 6 height 12
click at [190, 178] on icon at bounding box center [190, 179] width 6 height 12
type input "100"
select select "%"
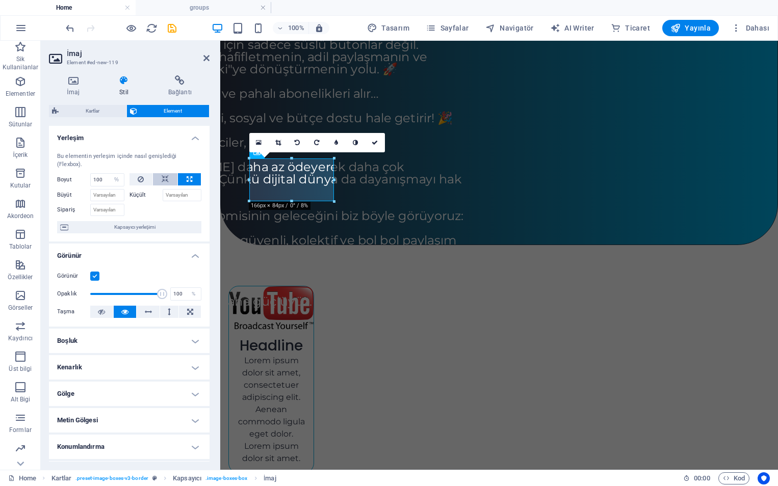
click at [169, 182] on button at bounding box center [165, 179] width 24 height 12
select select "DISABLED_OPTION_VALUE"
click at [135, 181] on button at bounding box center [140, 179] width 23 height 12
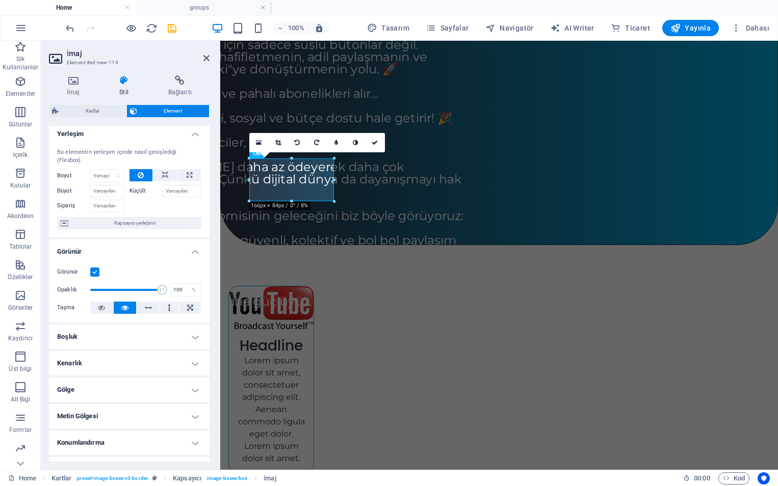
scroll to position [0, 0]
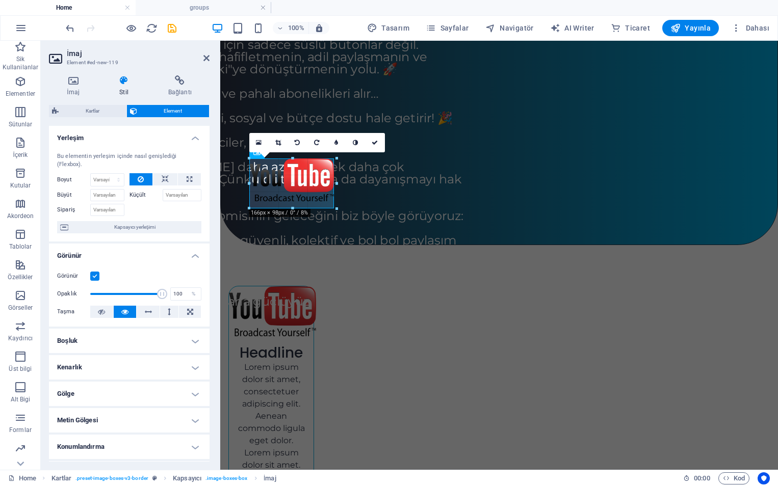
drag, startPoint x: 293, startPoint y: 202, endPoint x: 289, endPoint y: 209, distance: 8.0
click at [289, 209] on div at bounding box center [292, 209] width 87 height 4
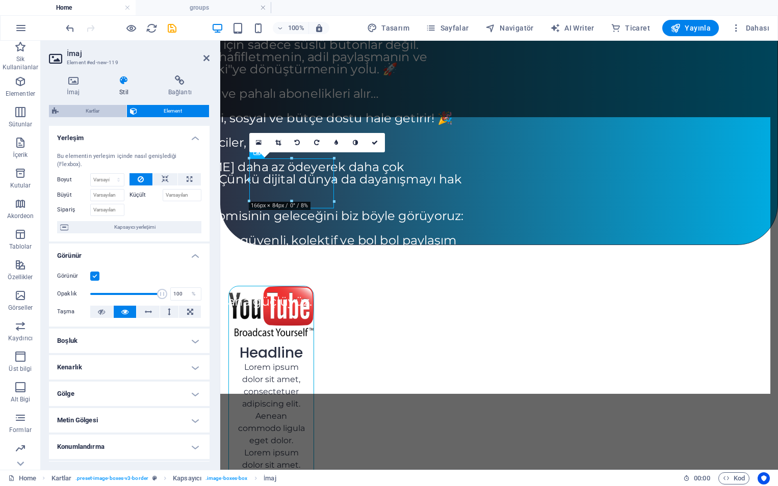
click at [92, 115] on span "Kartlar" at bounding box center [93, 111] width 62 height 12
select select "rem"
select select "px"
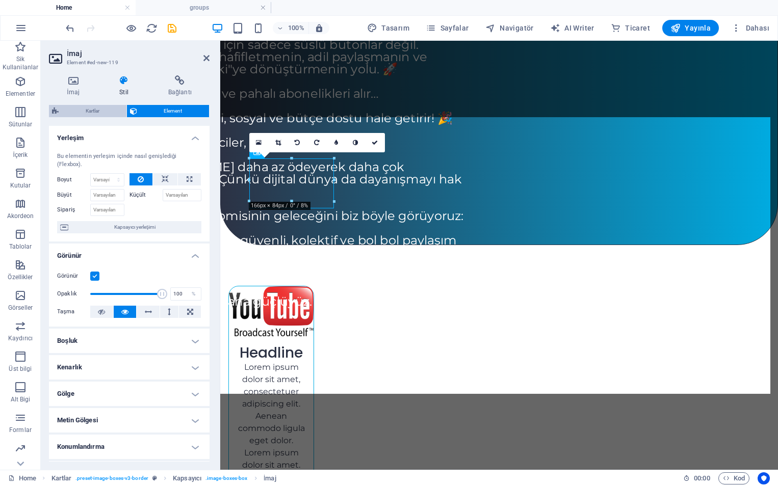
select select "preset-image-boxes-v3-border"
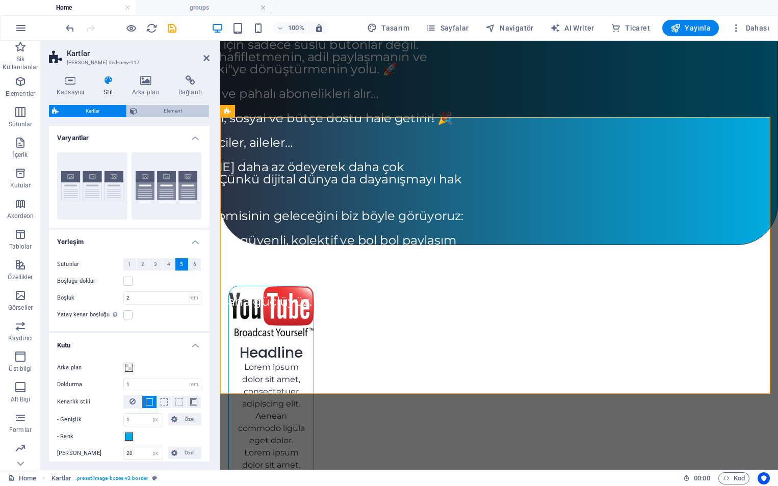
click at [177, 114] on span "Element" at bounding box center [173, 111] width 66 height 12
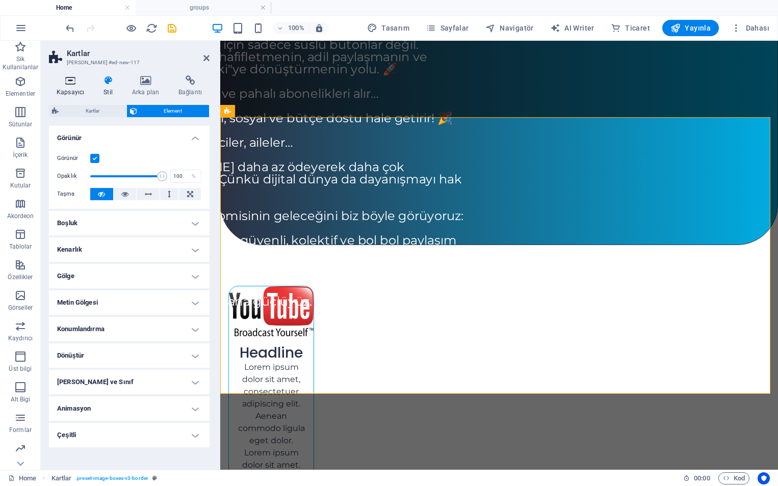
click at [74, 88] on h4 "Kapsayıcı" at bounding box center [72, 85] width 47 height 21
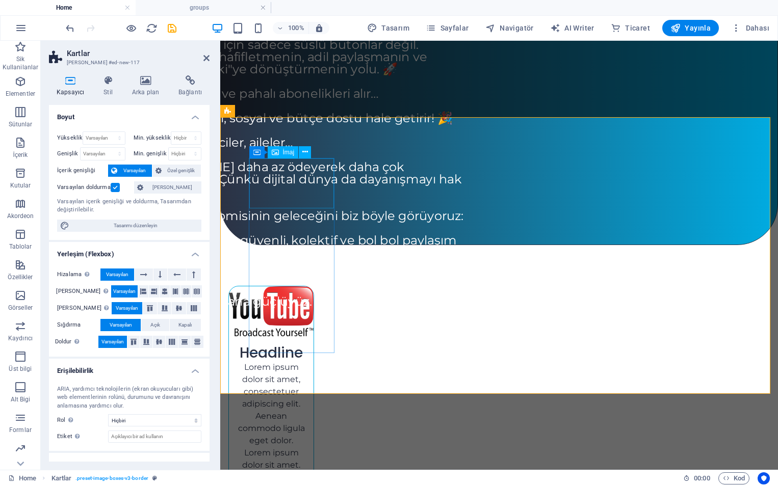
click at [285, 286] on figure at bounding box center [271, 311] width 85 height 50
click at [279, 286] on figure at bounding box center [271, 311] width 85 height 50
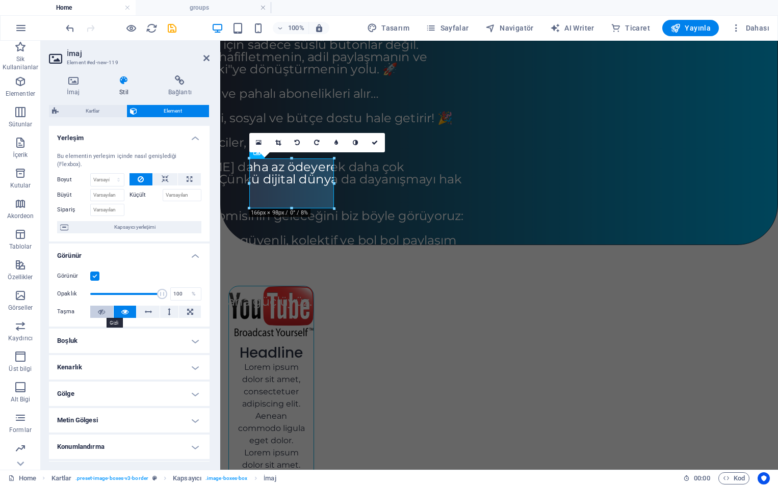
click at [101, 313] on icon at bounding box center [101, 312] width 7 height 12
click at [185, 314] on button at bounding box center [190, 312] width 22 height 12
click at [334, 143] on icon at bounding box center [336, 143] width 4 height 6
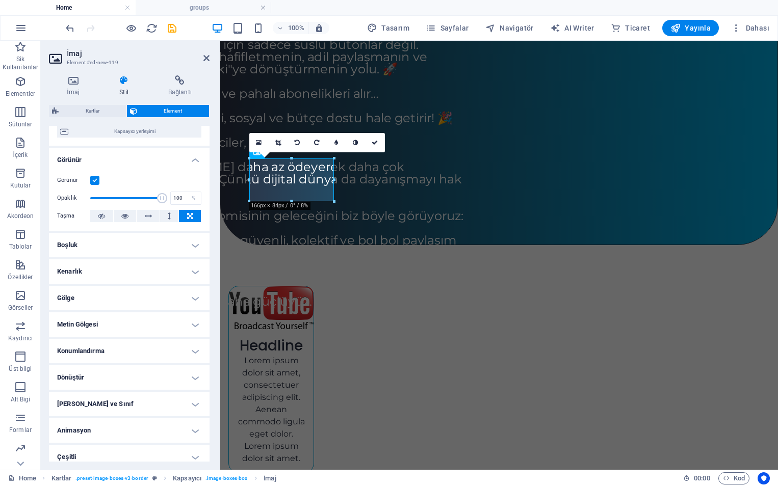
scroll to position [102, 0]
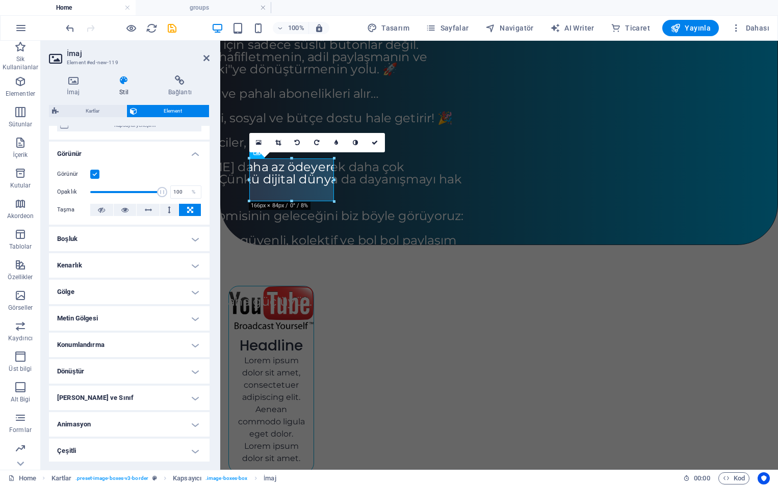
click at [126, 344] on h4 "Konumlandırma" at bounding box center [129, 345] width 161 height 24
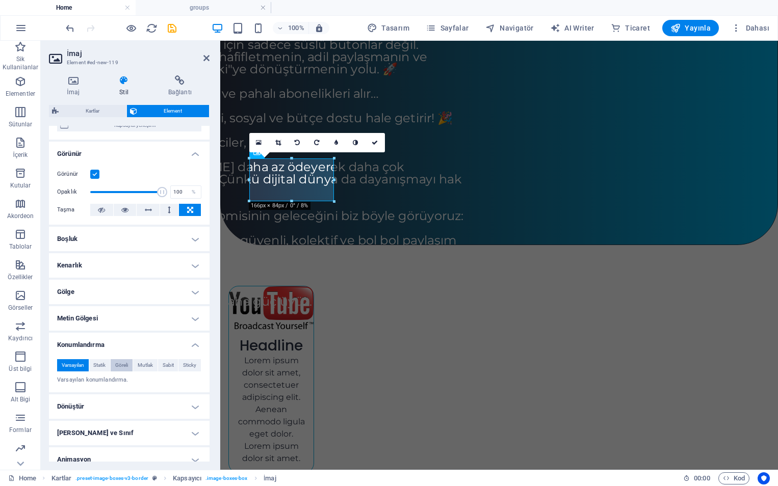
click at [118, 365] on span "Göreli" at bounding box center [121, 365] width 13 height 12
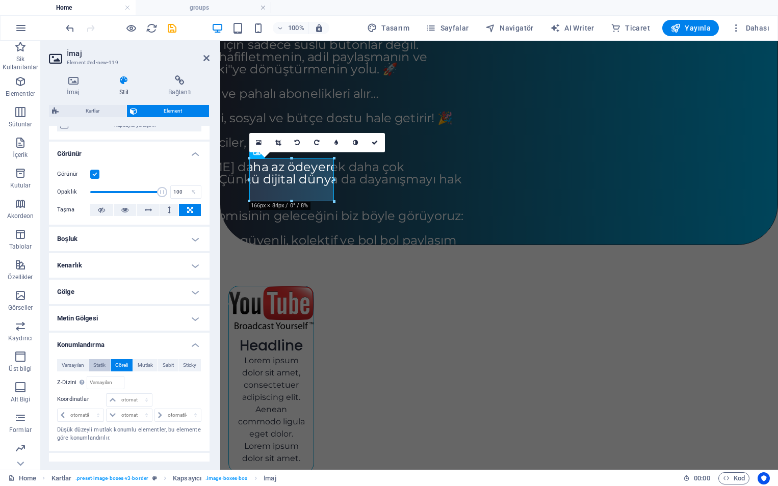
click at [96, 367] on span "Statik" at bounding box center [99, 365] width 12 height 12
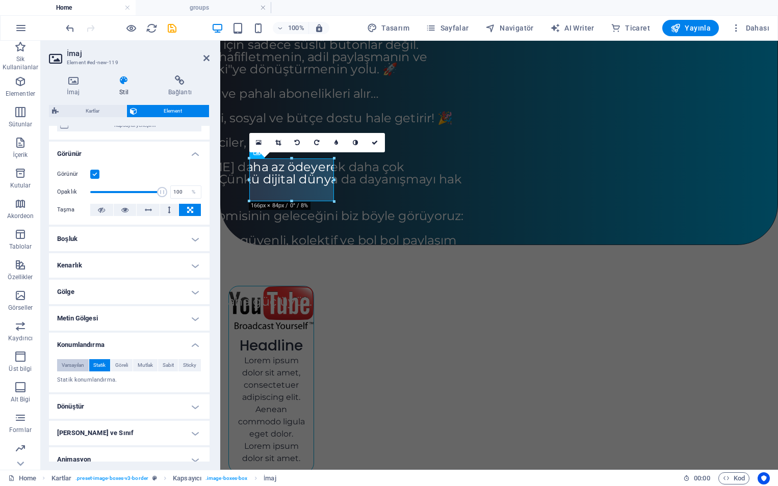
click at [76, 368] on span "Varsayılan" at bounding box center [73, 365] width 22 height 12
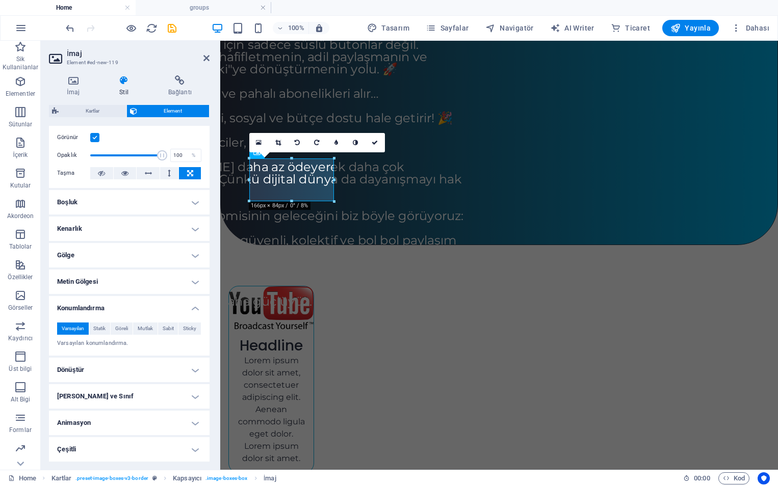
click at [109, 379] on h4 "Dönüştür" at bounding box center [129, 370] width 161 height 24
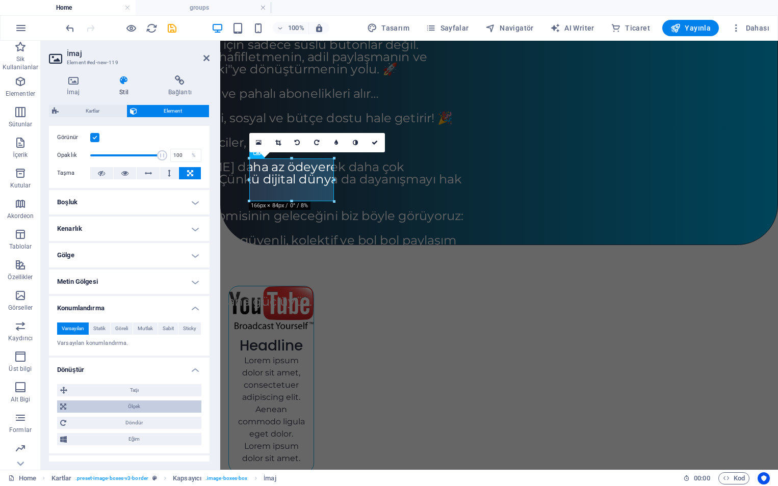
click at [137, 410] on span "Ölçek" at bounding box center [133, 407] width 129 height 12
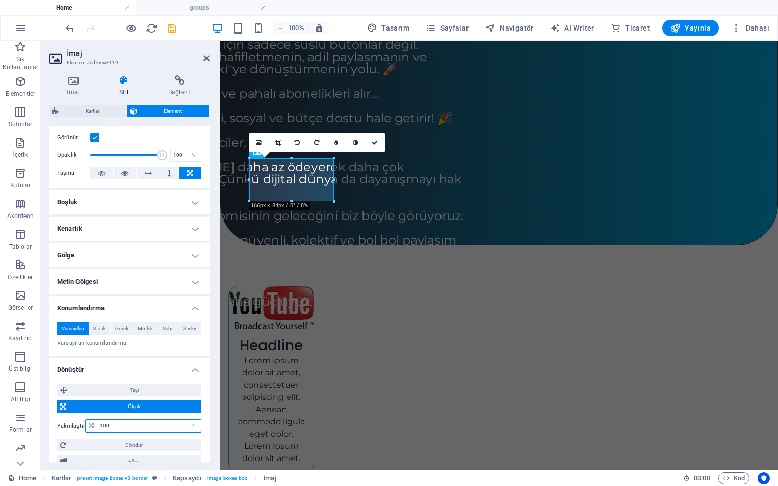
click at [130, 422] on input "100" at bounding box center [148, 426] width 103 height 12
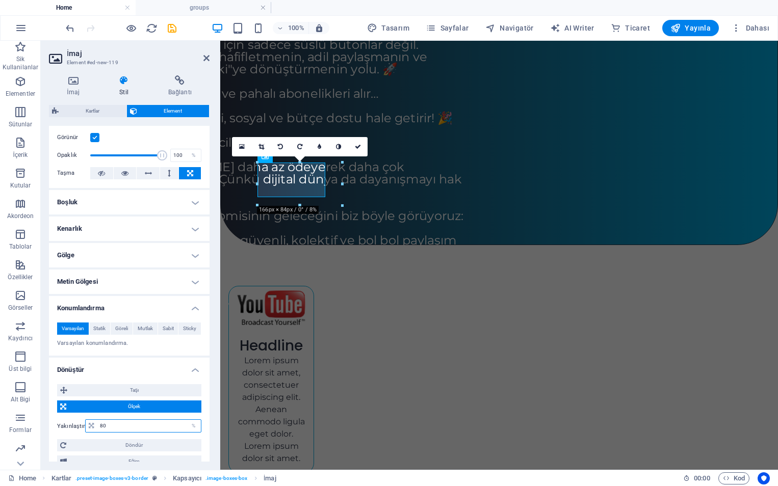
type input "8"
type input "100"
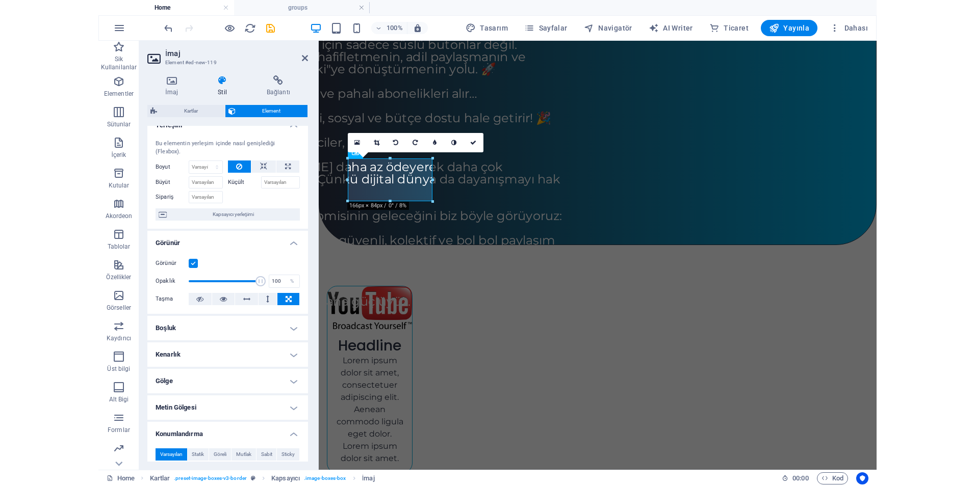
scroll to position [0, 0]
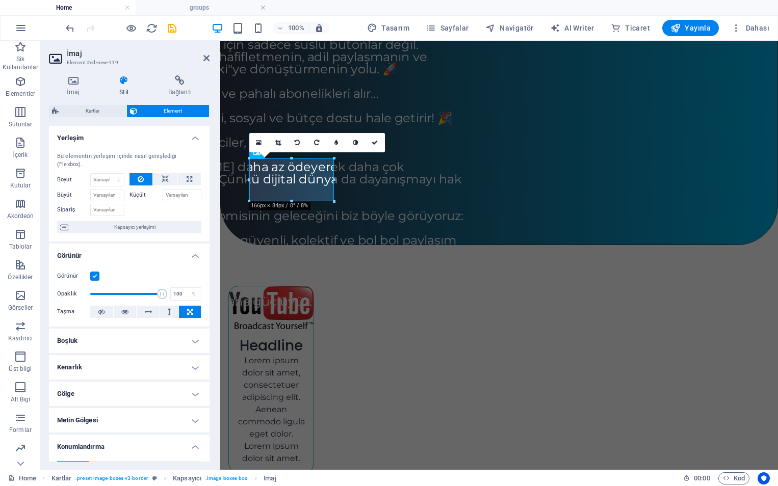
click at [154, 212] on div at bounding box center [165, 208] width 72 height 15
click at [114, 215] on input "Sipariş" at bounding box center [107, 210] width 34 height 12
click at [165, 179] on icon at bounding box center [165, 179] width 7 height 12
click at [203, 61] on icon at bounding box center [206, 58] width 6 height 8
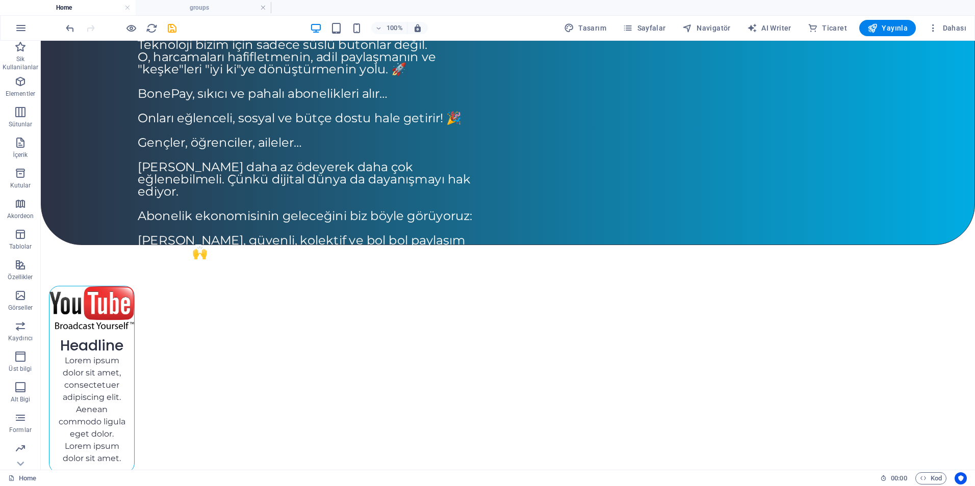
click at [134, 286] on figure at bounding box center [91, 307] width 85 height 43
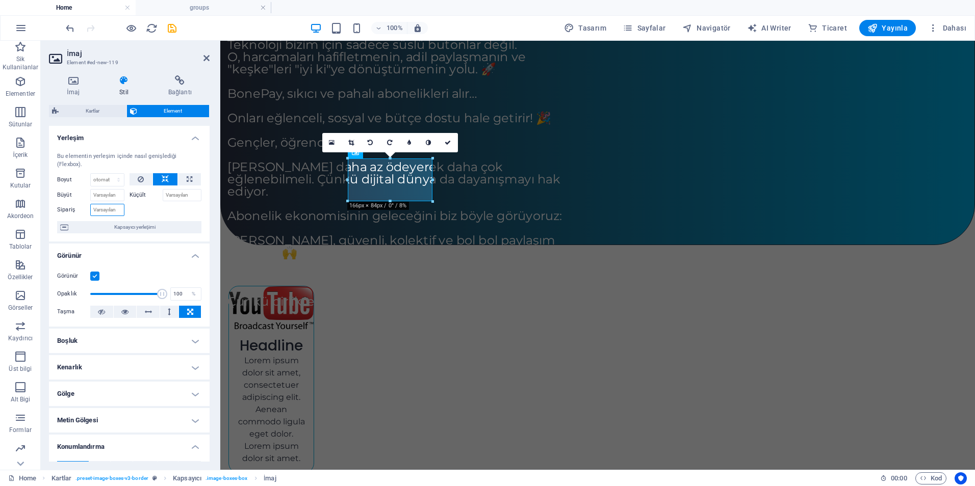
click at [109, 209] on input "Sipariş" at bounding box center [107, 210] width 34 height 12
click at [140, 180] on icon at bounding box center [141, 179] width 6 height 12
click at [208, 57] on icon at bounding box center [206, 58] width 6 height 8
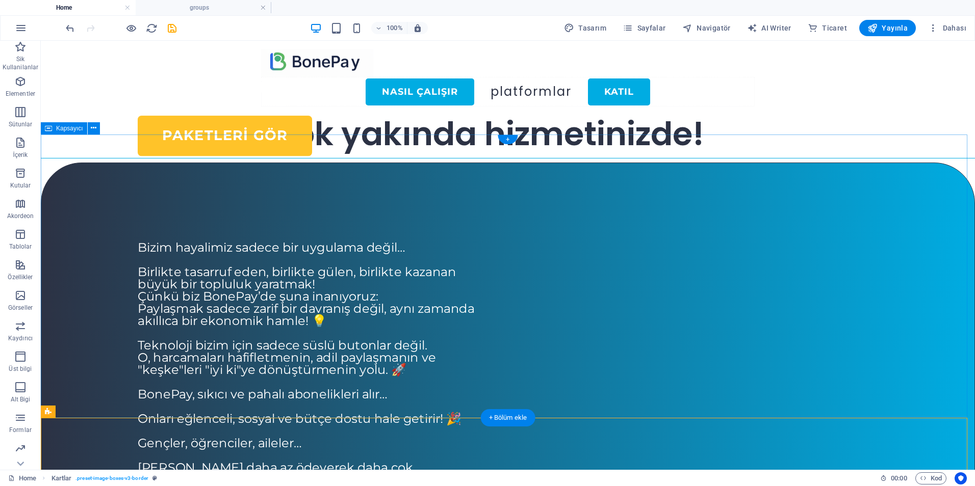
click at [91, 163] on div "Aboneliklerini Paylaş, Daha Az Öde Paketleri GÖR Bizim hayalimiz sadece bir uyg…" at bounding box center [508, 354] width 934 height 383
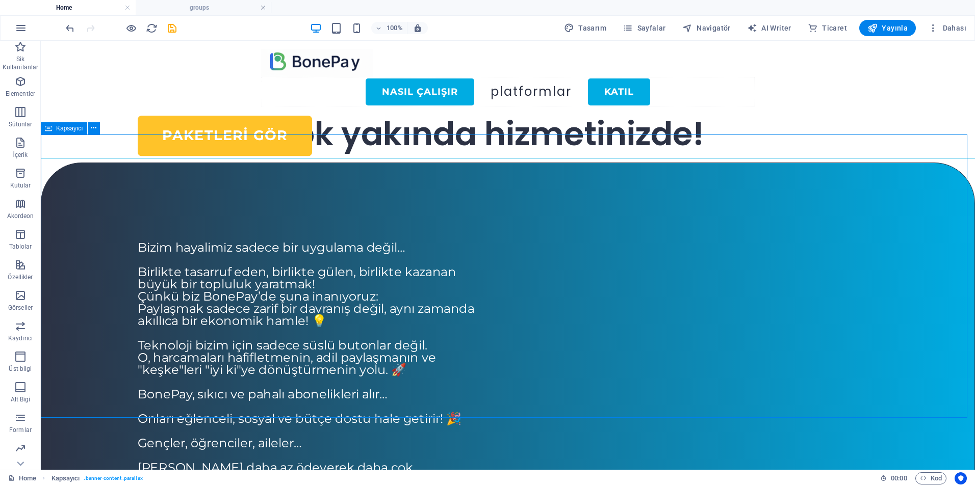
click at [69, 130] on span "Kapsayıcı" at bounding box center [69, 128] width 27 height 6
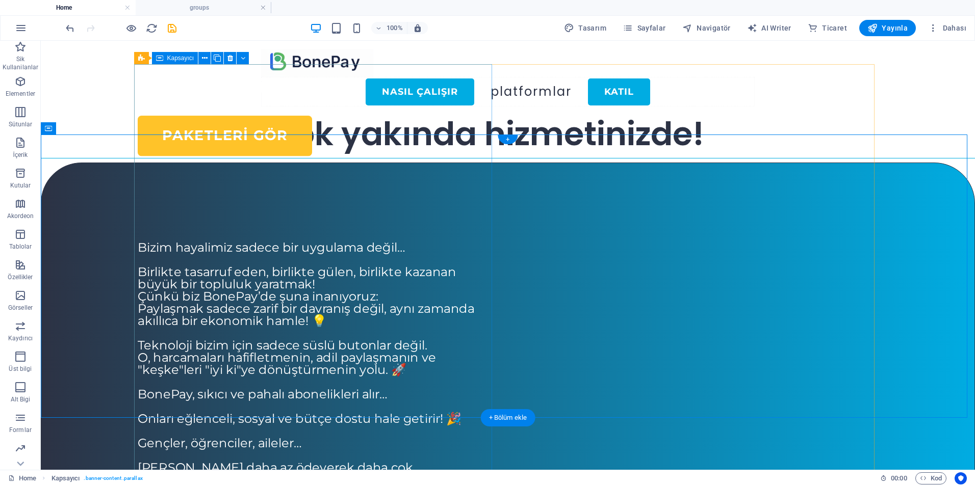
click at [238, 180] on div "Aboneliklerini Paylaş, Daha Az Öde Paketleri GÖR" at bounding box center [317, 123] width 358 height 113
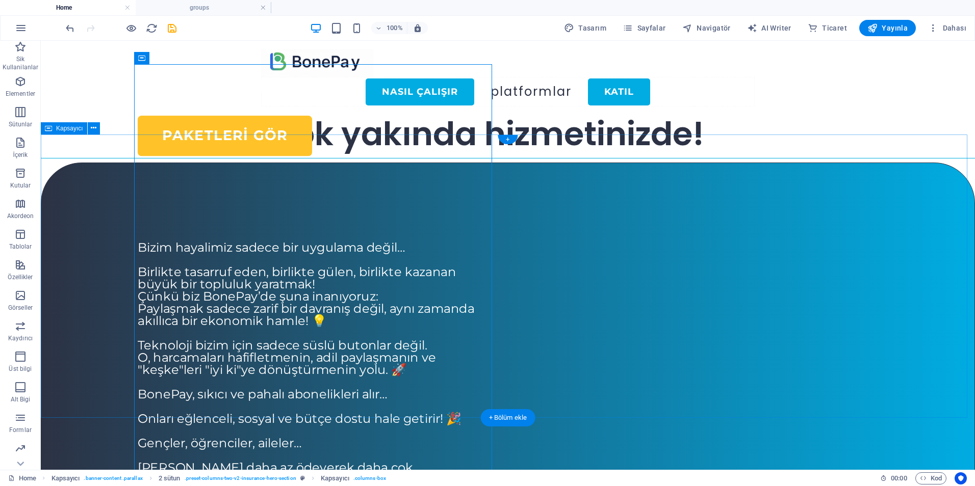
click at [108, 182] on div "Aboneliklerini Paylaş, Daha Az Öde Paketleri GÖR Bizim hayalimiz sadece bir uyg…" at bounding box center [508, 354] width 934 height 383
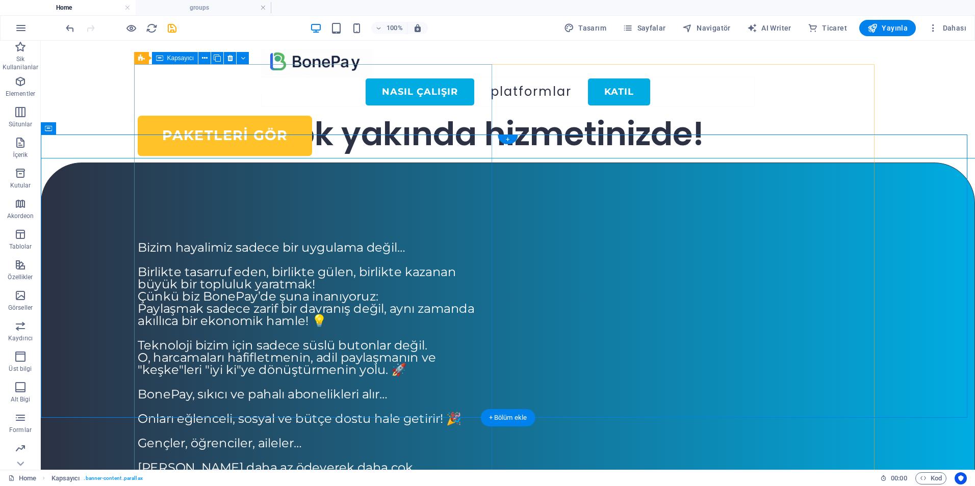
click at [310, 178] on div "Aboneliklerini Paylaş, Daha Az Öde Paketleri GÖR" at bounding box center [317, 123] width 358 height 113
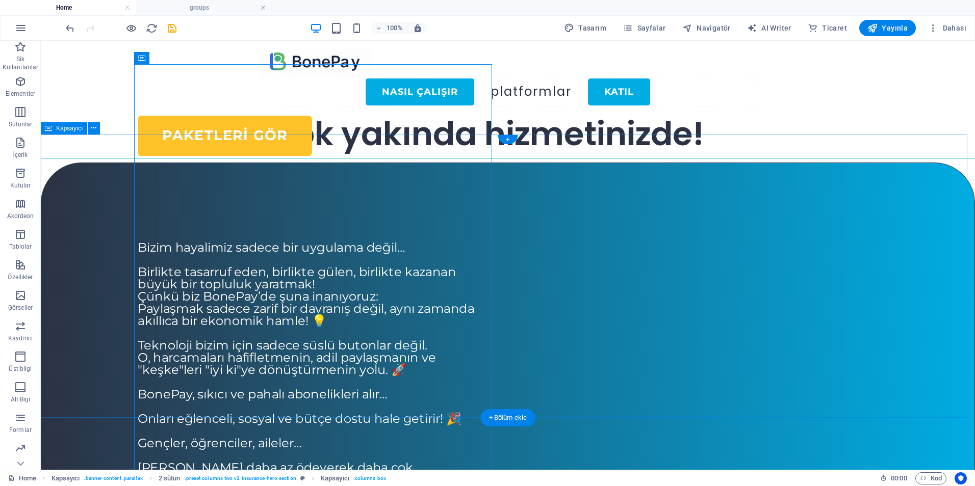
click at [85, 179] on div "Aboneliklerini Paylaş, Daha Az Öde Paketleri GÖR Bizim hayalimiz sadece bir uyg…" at bounding box center [508, 354] width 934 height 383
click at [422, 156] on div "Paketleri GÖR" at bounding box center [317, 136] width 358 height 41
click at [203, 180] on div "Aboneliklerini Paylaş, Daha Az Öde Paketleri GÖR" at bounding box center [317, 123] width 358 height 113
select select "px"
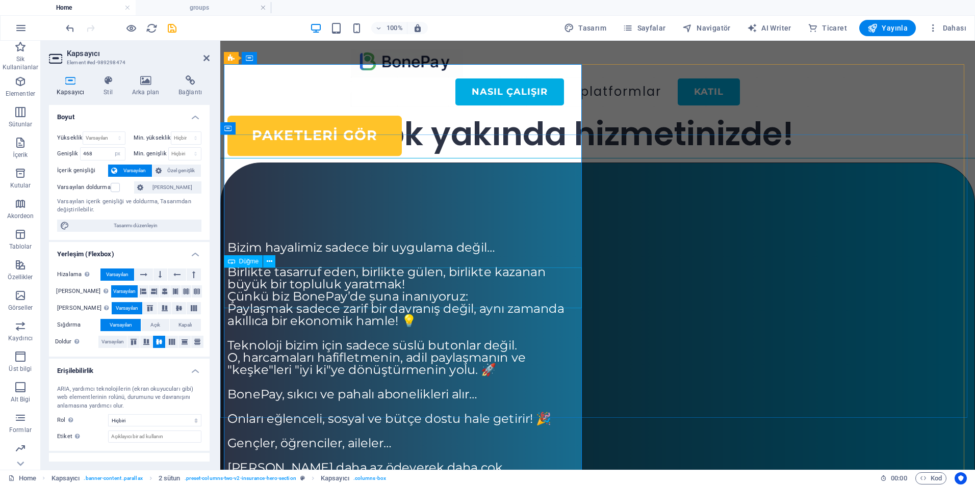
click at [491, 156] on div "Paketleri GÖR" at bounding box center [406, 136] width 358 height 41
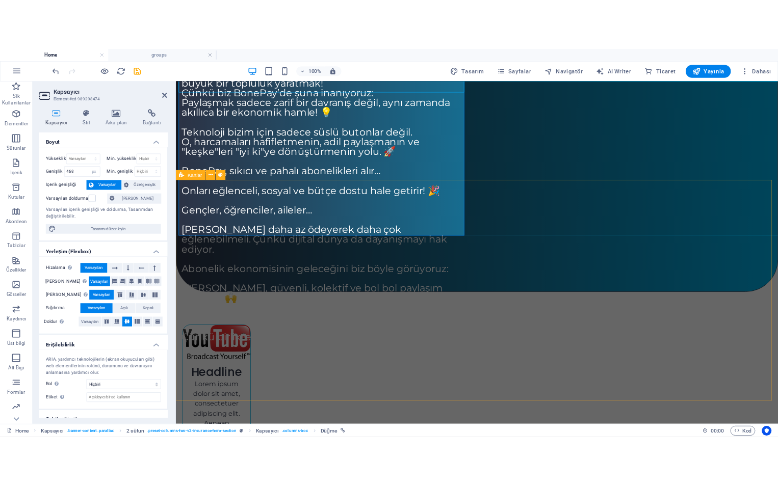
scroll to position [204, 0]
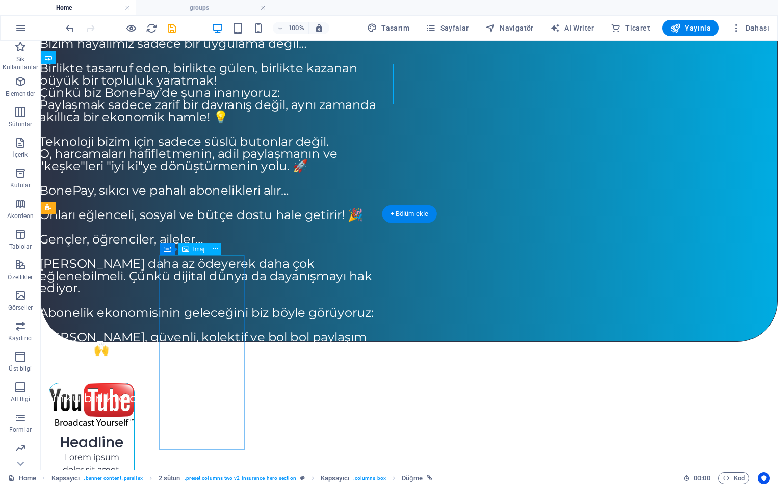
click at [134, 383] on figure at bounding box center [91, 404] width 85 height 43
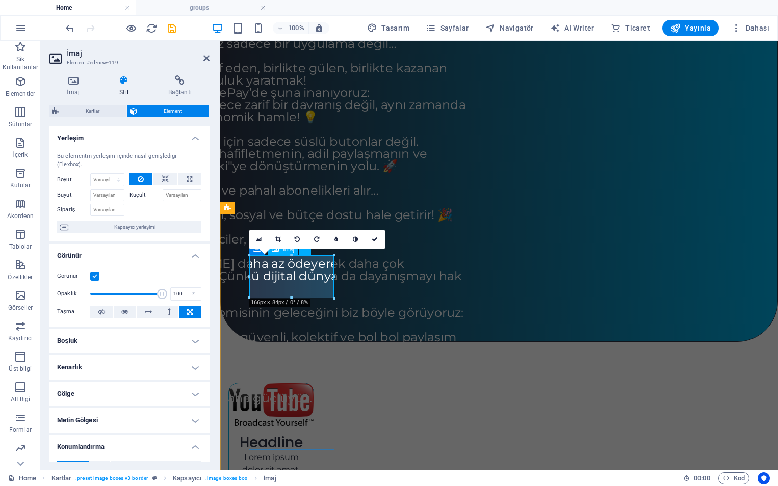
click at [298, 383] on figure at bounding box center [271, 404] width 85 height 43
click at [259, 239] on icon at bounding box center [259, 239] width 6 height 7
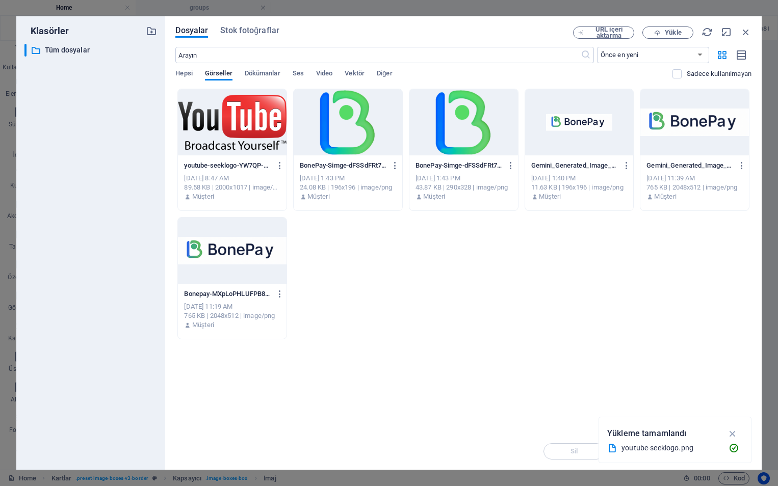
click at [238, 131] on div at bounding box center [232, 122] width 109 height 66
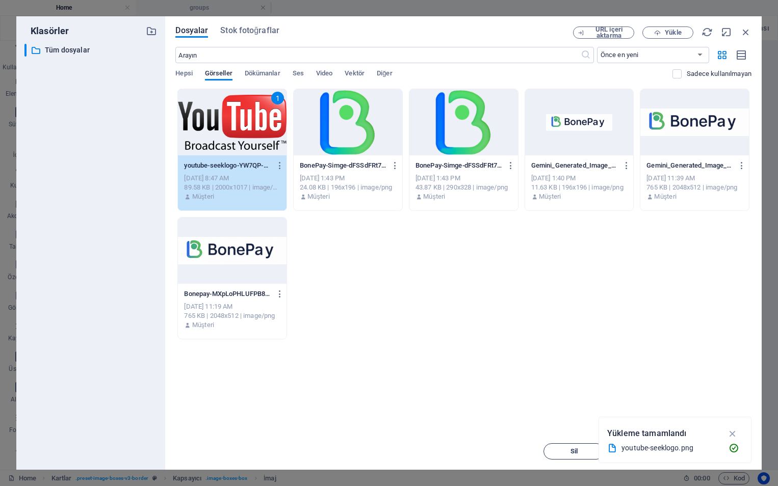
click at [570, 452] on span "Sil" at bounding box center [573, 452] width 7 height 6
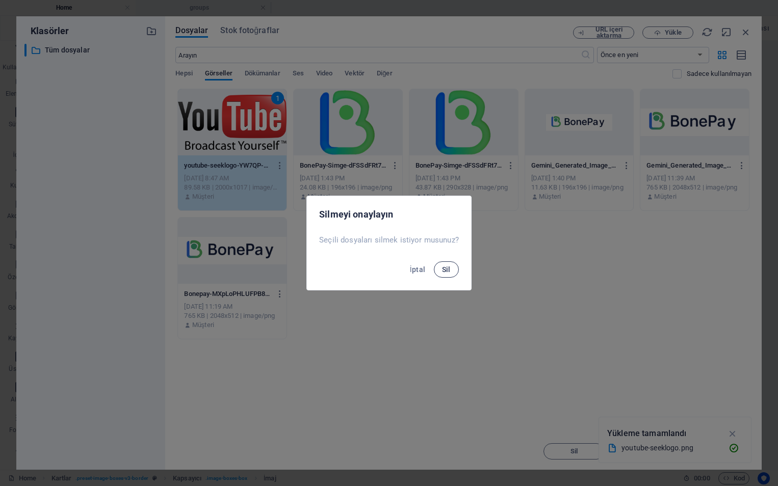
click at [454, 275] on button "Sil" at bounding box center [446, 269] width 25 height 16
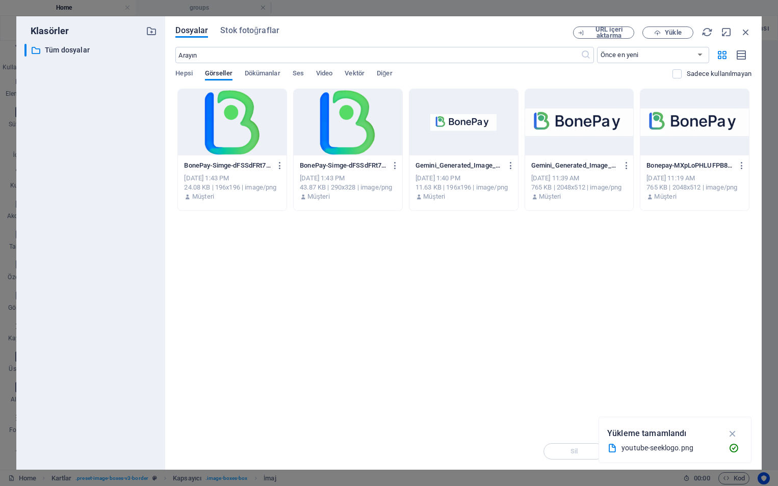
click at [377, 111] on div at bounding box center [348, 122] width 109 height 66
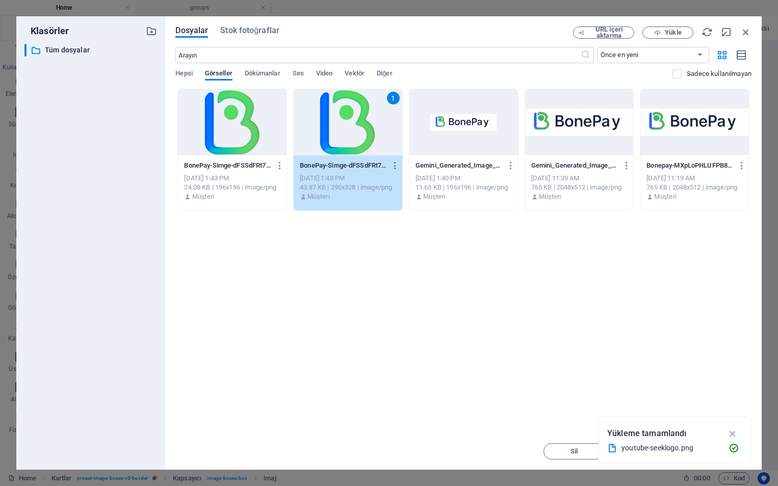
click at [402, 287] on div "[PERSON_NAME] yüklemek için dosyaları buraya bırakın BonePay-Simge-dFSSdFRt7cFl…" at bounding box center [463, 261] width 576 height 345
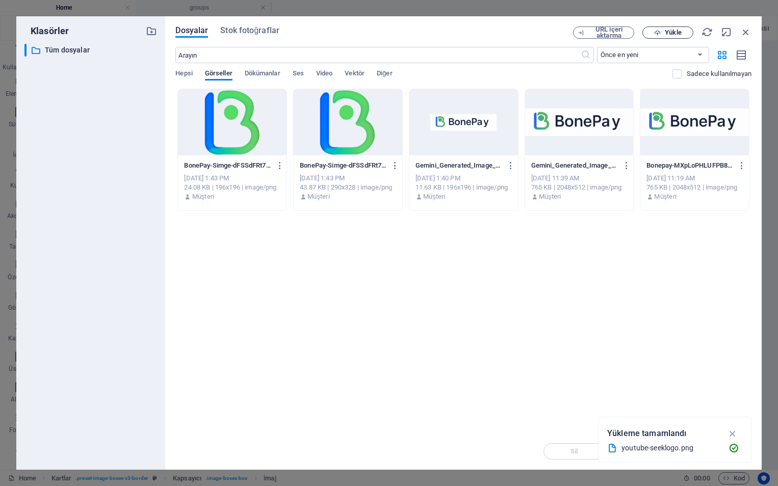
click at [673, 32] on span "Yükle" at bounding box center [673, 33] width 16 height 6
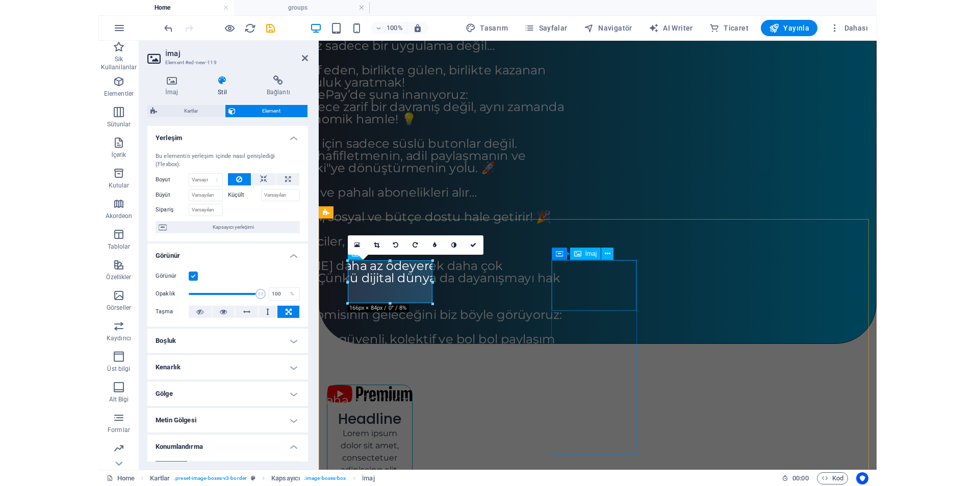
scroll to position [199, 0]
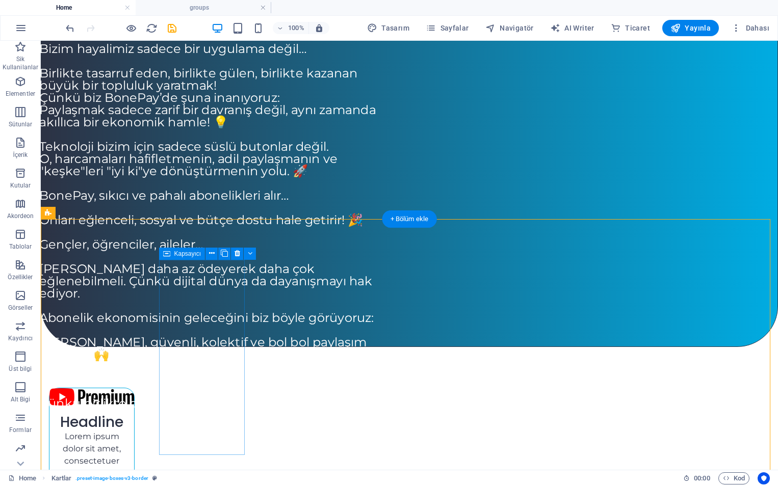
click at [135, 446] on div "Headline Lorem ipsum dolor sit amet, consectetuer adipiscing elit. Aenean commo…" at bounding box center [92, 469] width 86 height 162
click at [134, 388] on figure at bounding box center [91, 396] width 85 height 17
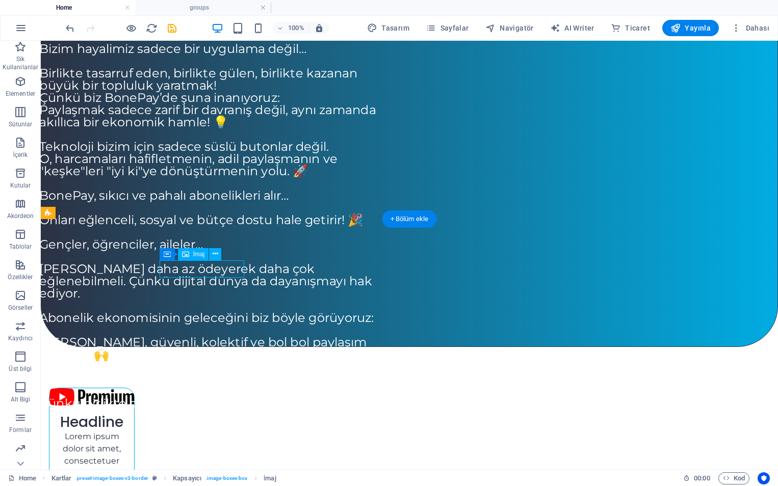
click at [134, 388] on figure at bounding box center [91, 396] width 85 height 17
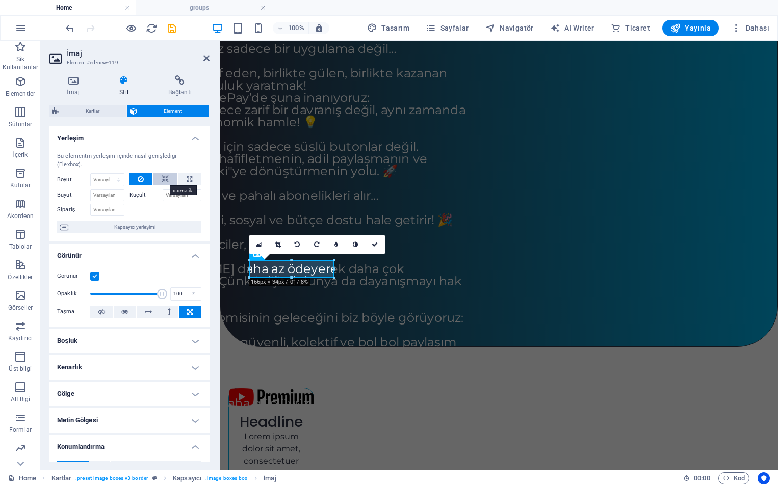
click at [163, 181] on icon at bounding box center [165, 179] width 7 height 12
click at [140, 180] on icon at bounding box center [141, 179] width 6 height 12
click at [140, 196] on label "Küçült" at bounding box center [145, 195] width 33 height 12
click at [163, 196] on input "Küçült" at bounding box center [182, 195] width 39 height 12
click at [171, 196] on input "Küçült" at bounding box center [182, 195] width 39 height 12
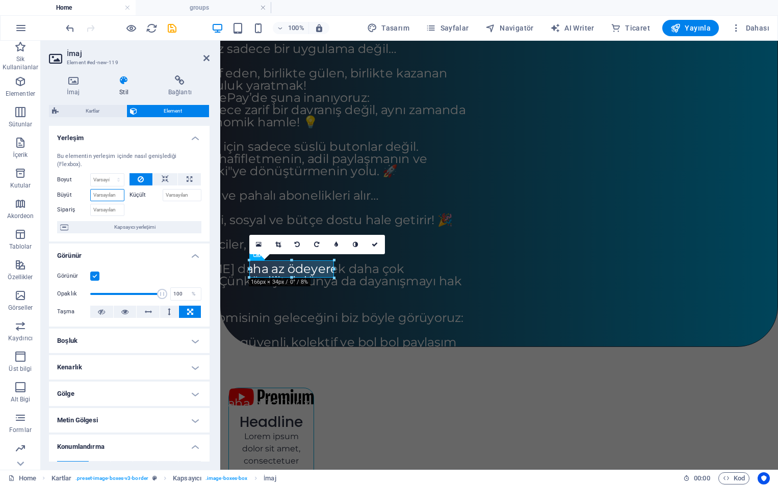
click at [108, 197] on input "Büyüt" at bounding box center [107, 195] width 34 height 12
click at [154, 215] on div at bounding box center [165, 208] width 72 height 15
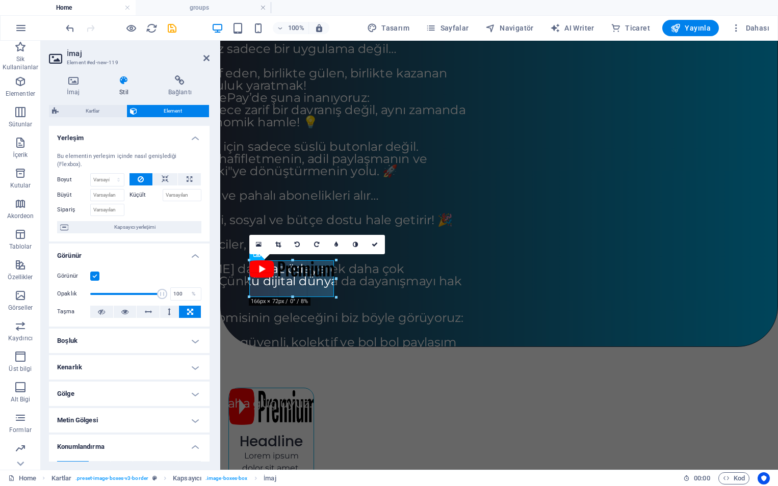
drag, startPoint x: 291, startPoint y: 276, endPoint x: 69, endPoint y: 255, distance: 222.7
click at [289, 296] on div at bounding box center [292, 298] width 87 height 4
click at [162, 182] on icon at bounding box center [165, 179] width 7 height 12
click at [143, 181] on icon at bounding box center [141, 179] width 6 height 12
click at [292, 388] on figure at bounding box center [271, 406] width 85 height 37
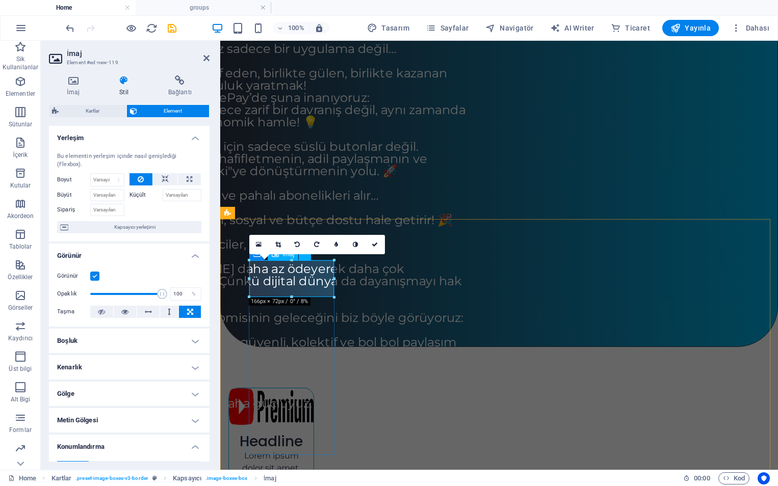
click at [292, 388] on figure at bounding box center [271, 406] width 85 height 37
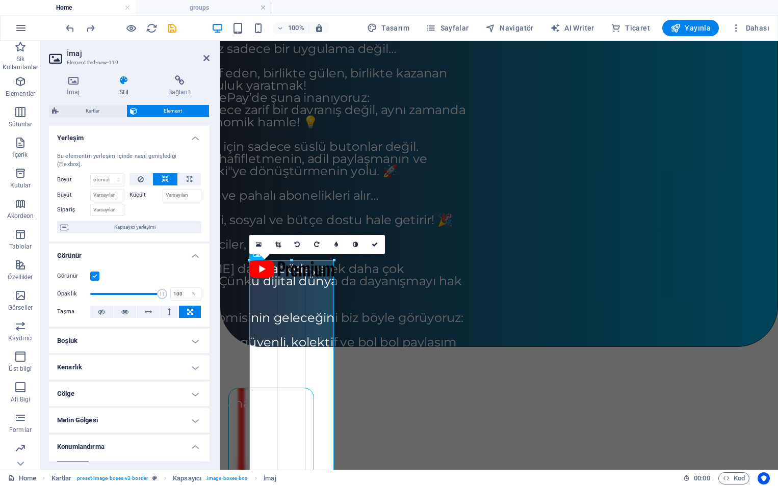
drag, startPoint x: 336, startPoint y: 298, endPoint x: 117, endPoint y: 251, distance: 223.6
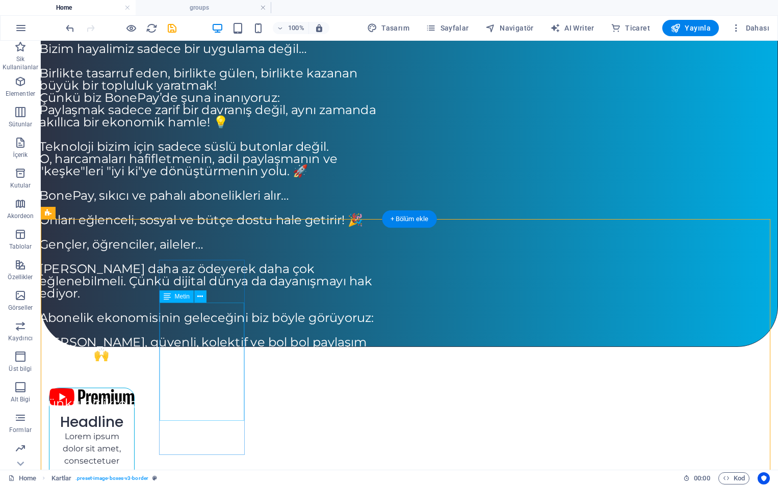
click at [134, 431] on div "Lorem ipsum dolor sit amet, consectetuer adipiscing elit. Aenean commodo ligula…" at bounding box center [91, 490] width 85 height 118
click at [134, 406] on div "Headline" at bounding box center [91, 418] width 85 height 25
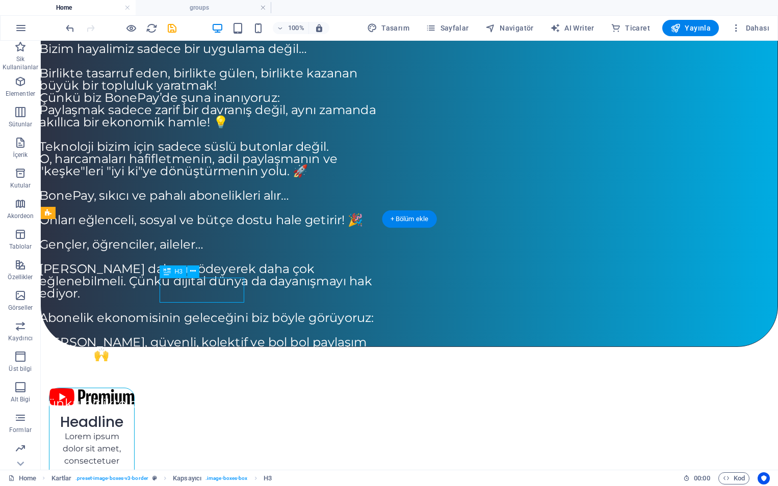
click at [134, 406] on div "Headline" at bounding box center [91, 418] width 85 height 25
